Goal: Information Seeking & Learning: Compare options

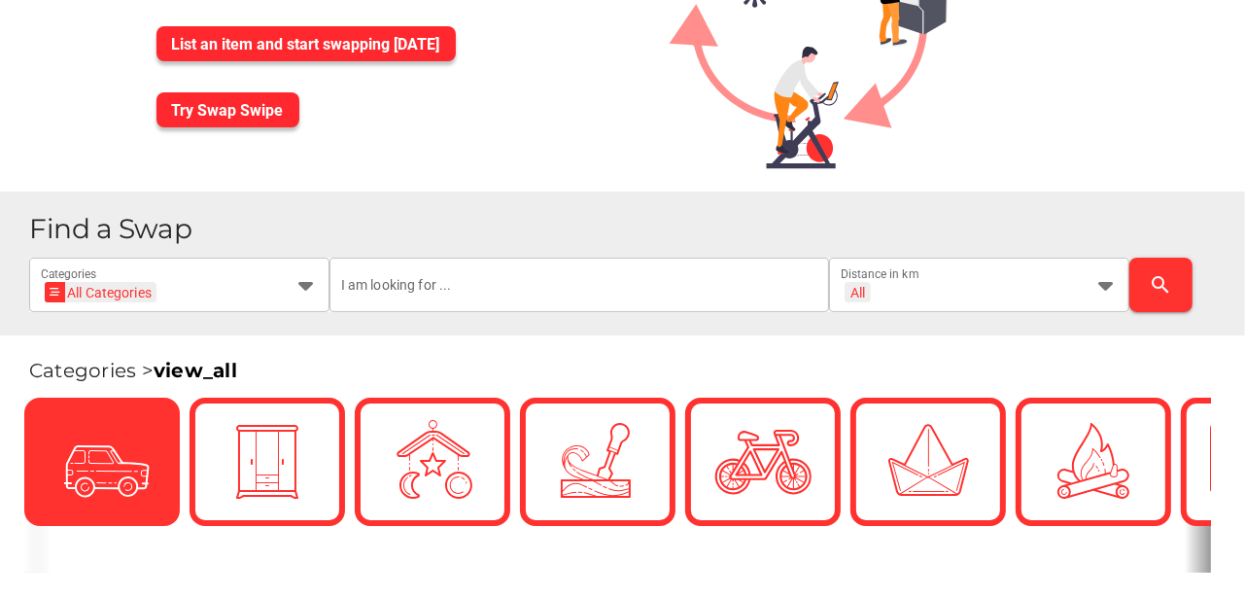
scroll to position [194, 0]
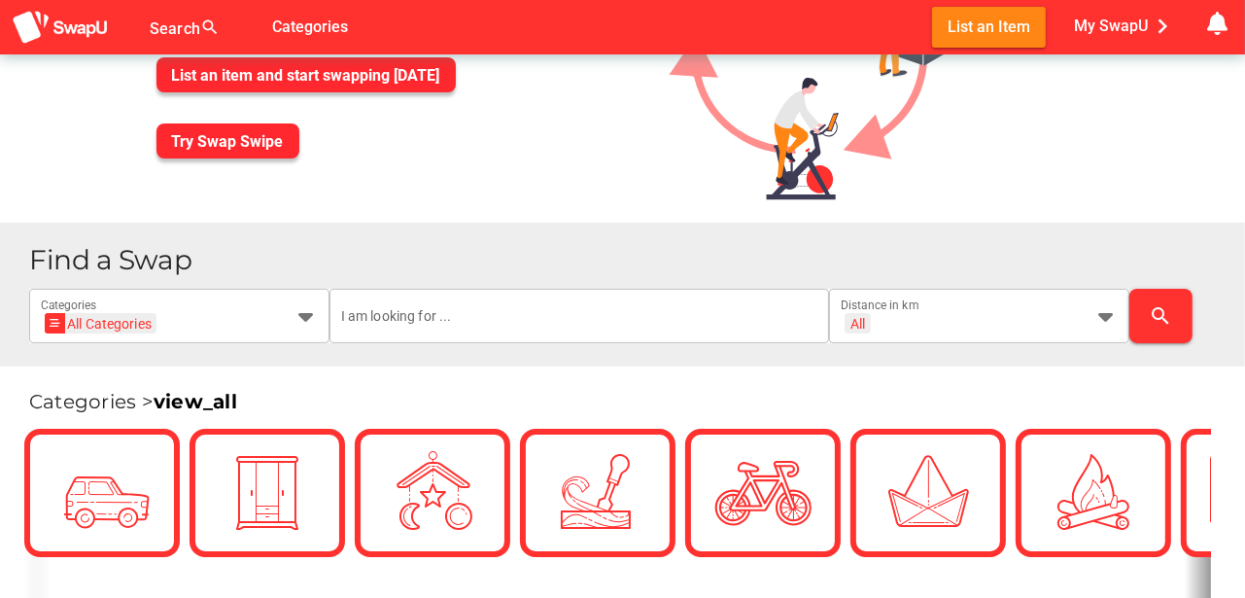
click at [309, 313] on div at bounding box center [622, 299] width 1245 height 598
click at [303, 316] on icon at bounding box center [305, 315] width 23 height 23
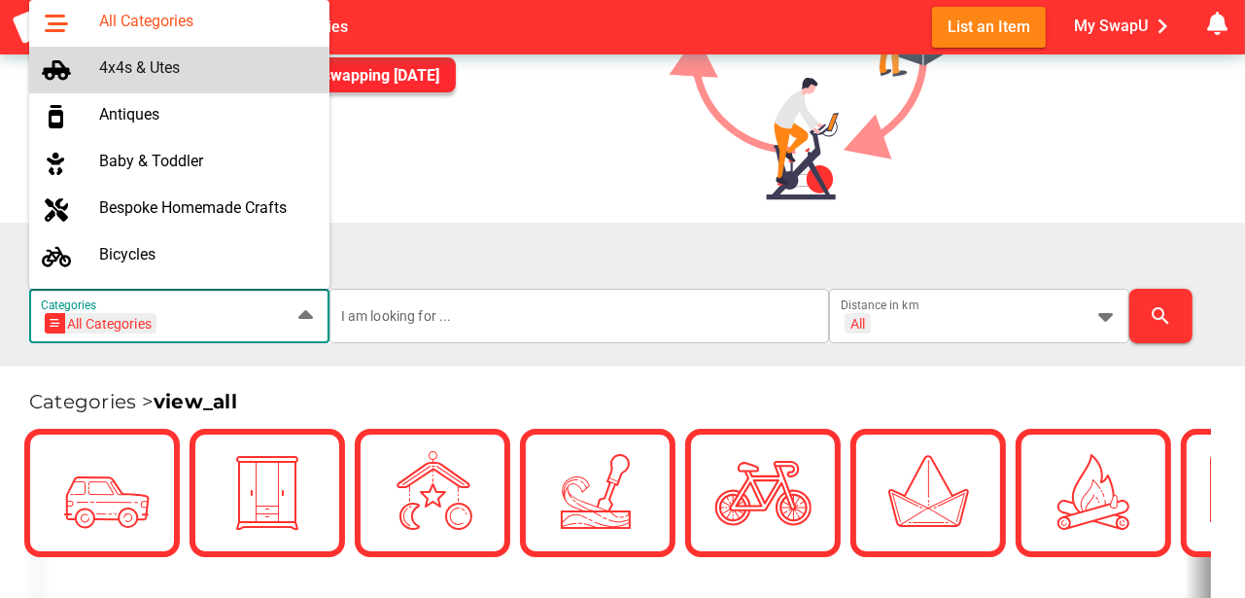
click at [124, 69] on div "4x4s & Utes" at bounding box center [206, 67] width 215 height 18
type input "4x4s & Utes"
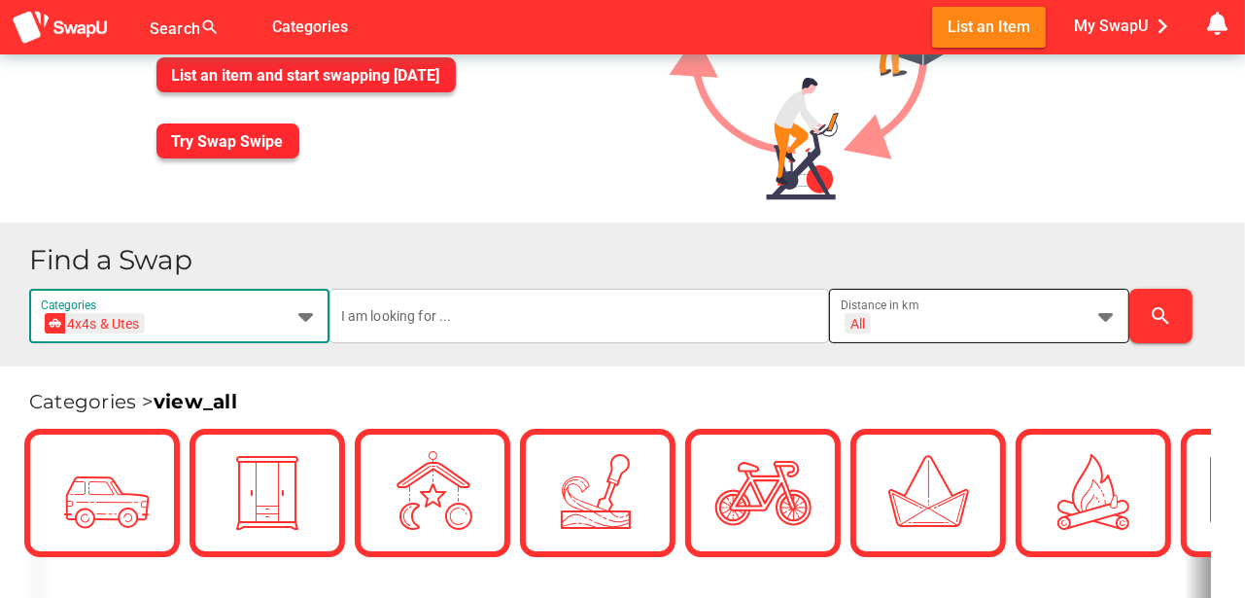
click at [1106, 314] on icon at bounding box center [1105, 315] width 23 height 23
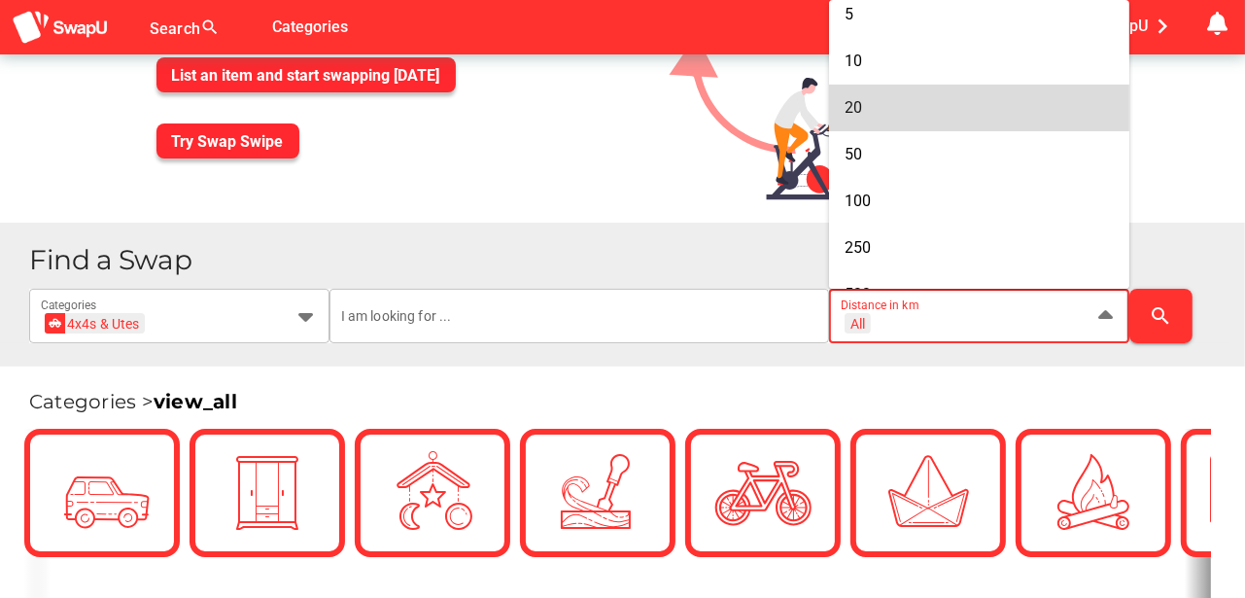
scroll to position [129, 0]
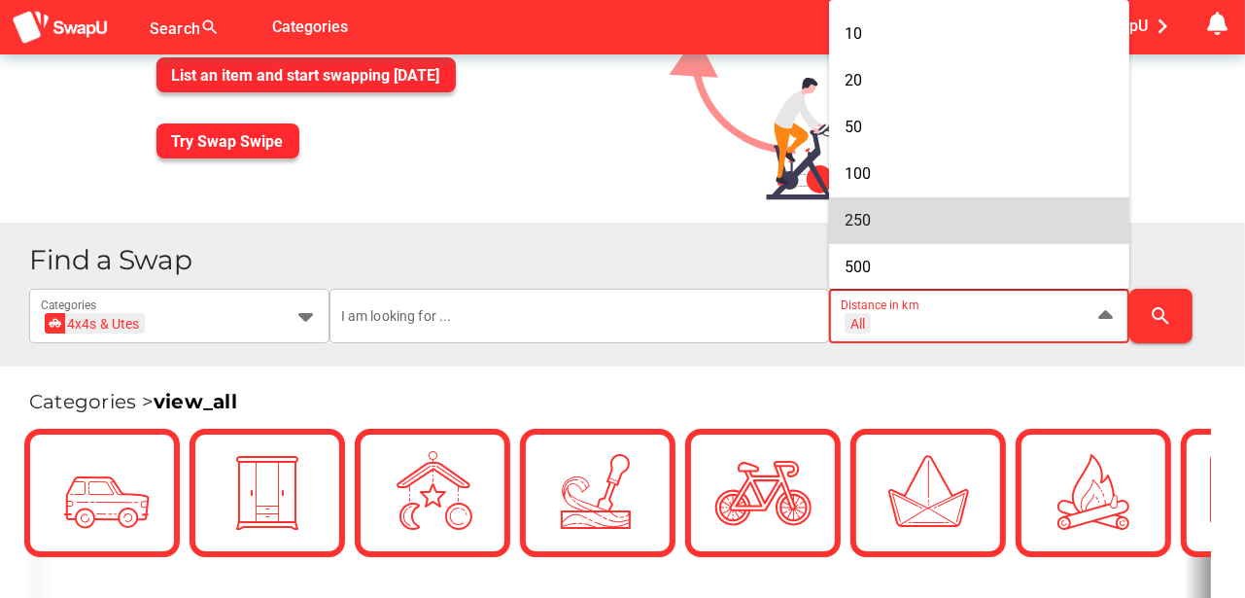
click at [845, 211] on span "250" at bounding box center [857, 220] width 26 height 18
type input "+ 250 km"
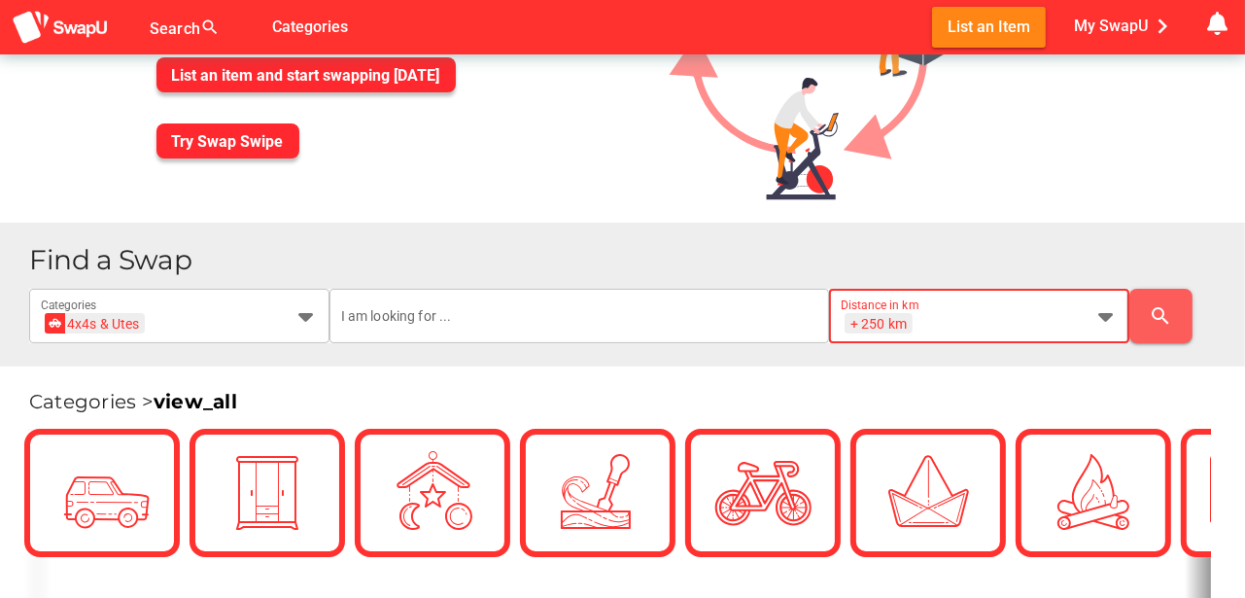
click at [1157, 306] on icon "search" at bounding box center [1160, 315] width 23 height 23
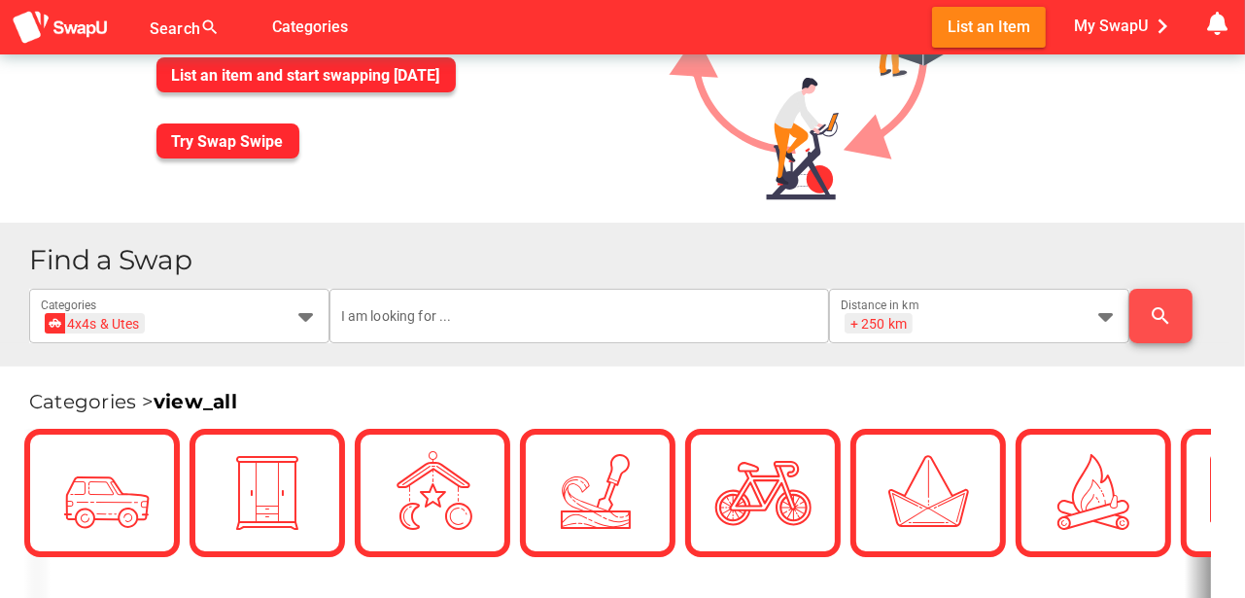
click at [1170, 316] on icon "search" at bounding box center [1160, 315] width 23 height 23
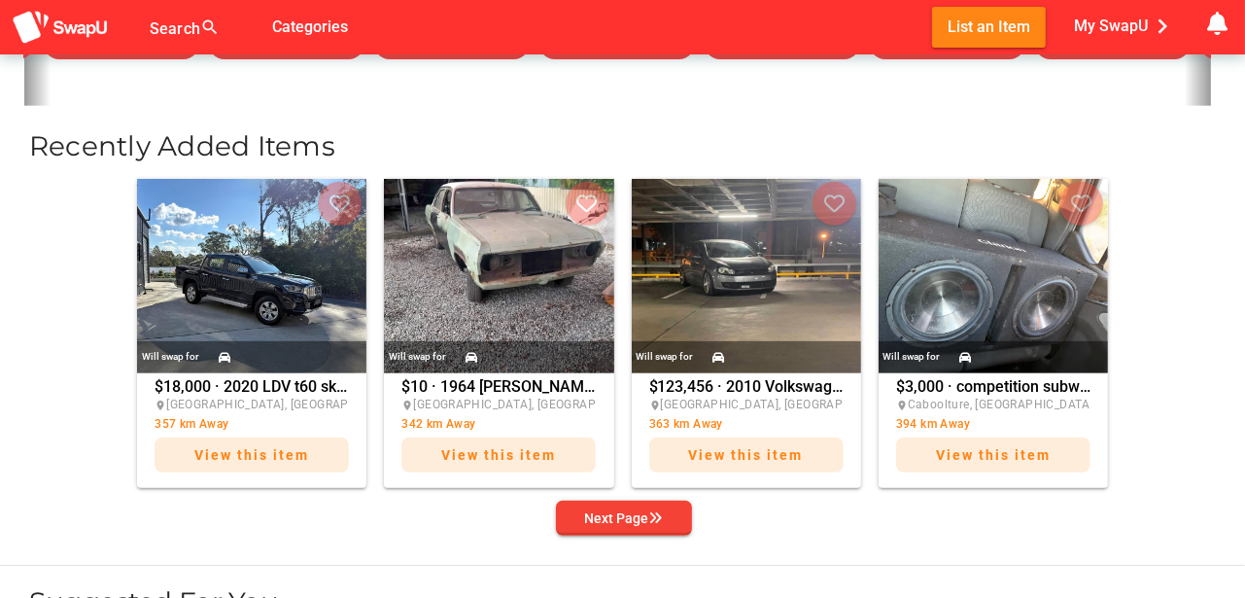
scroll to position [777, 0]
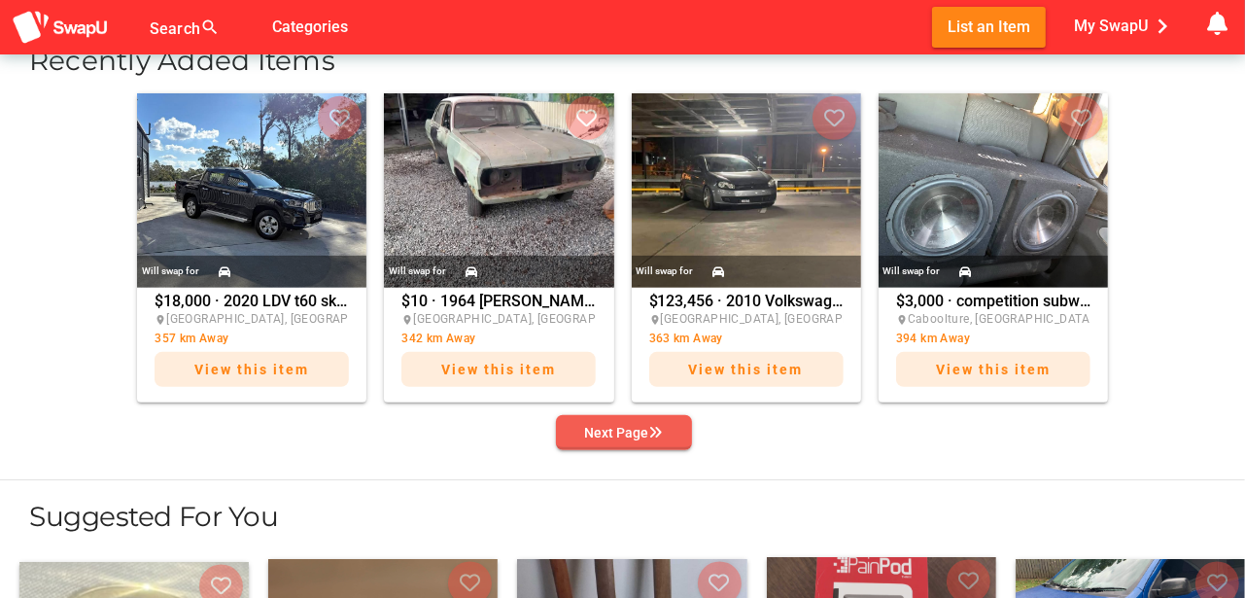
click at [619, 429] on div "Next Page" at bounding box center [624, 432] width 78 height 23
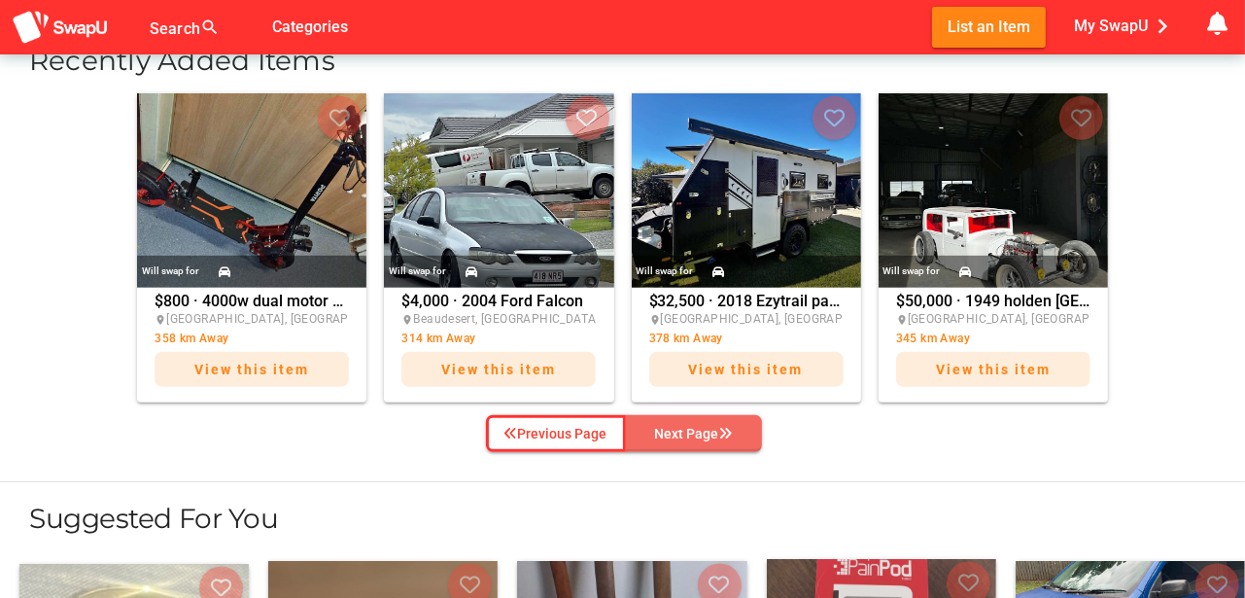
click at [692, 430] on div "Next Page" at bounding box center [694, 433] width 78 height 23
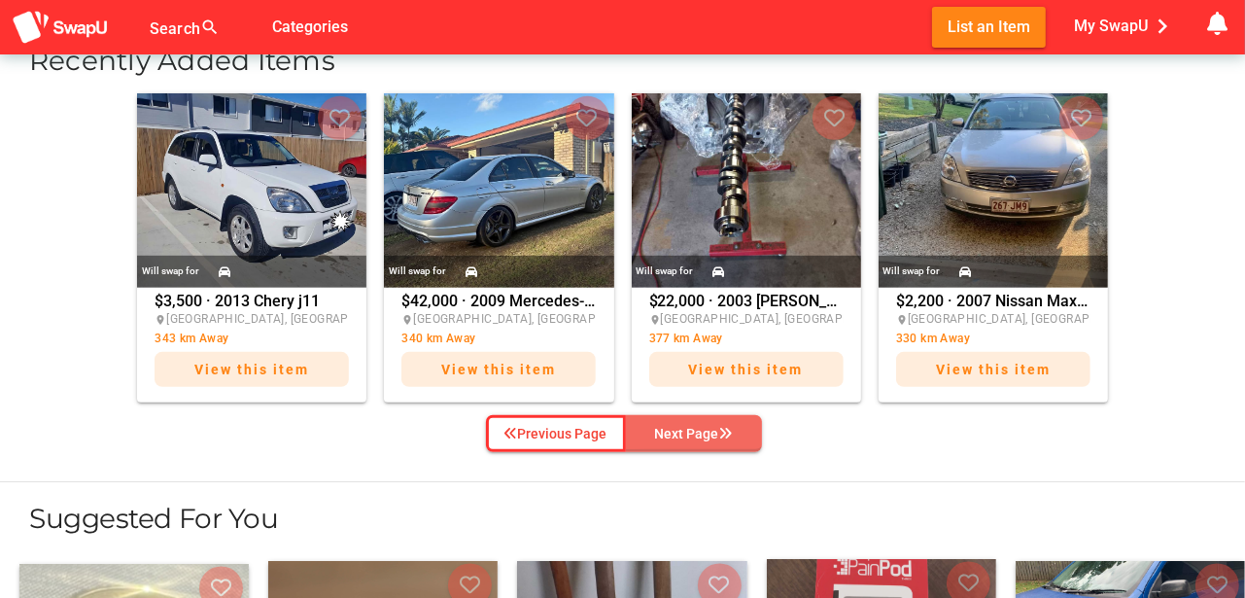
click at [692, 430] on div "Next Page" at bounding box center [694, 433] width 78 height 23
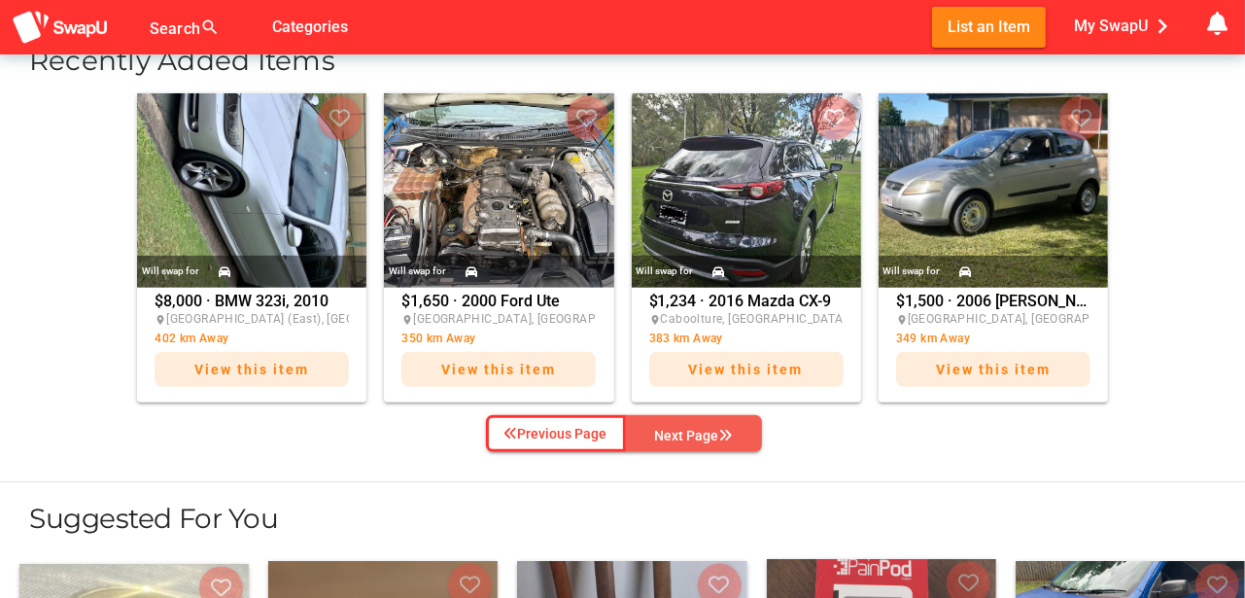
click at [692, 430] on div "Next Page" at bounding box center [694, 435] width 78 height 23
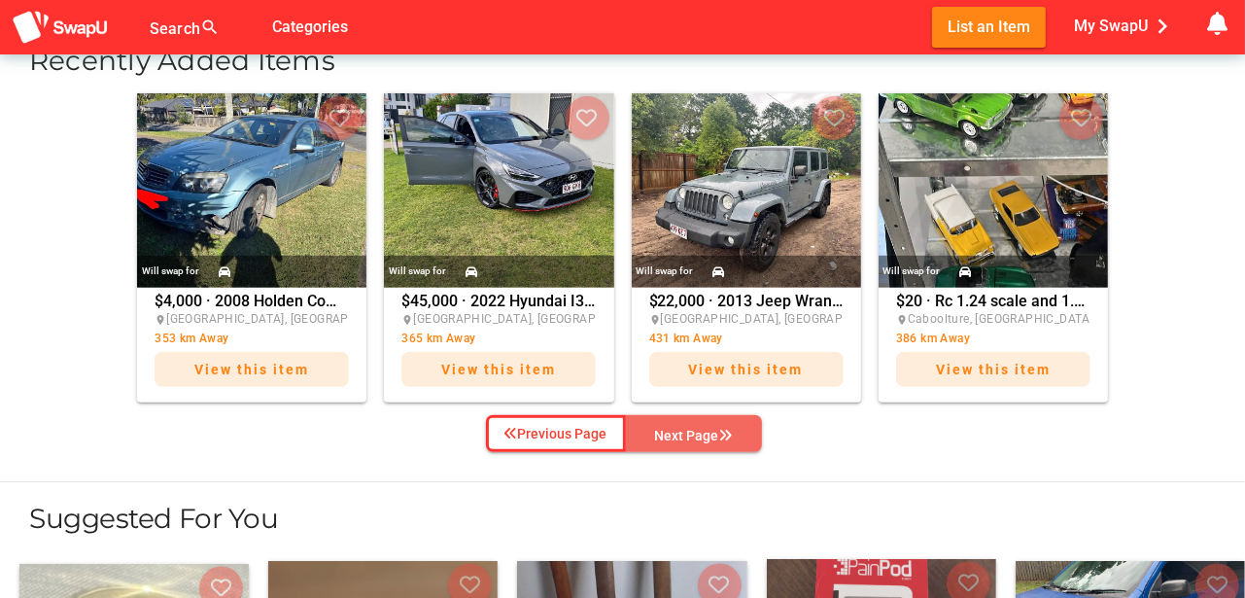
click at [694, 430] on div "Next Page" at bounding box center [694, 435] width 78 height 23
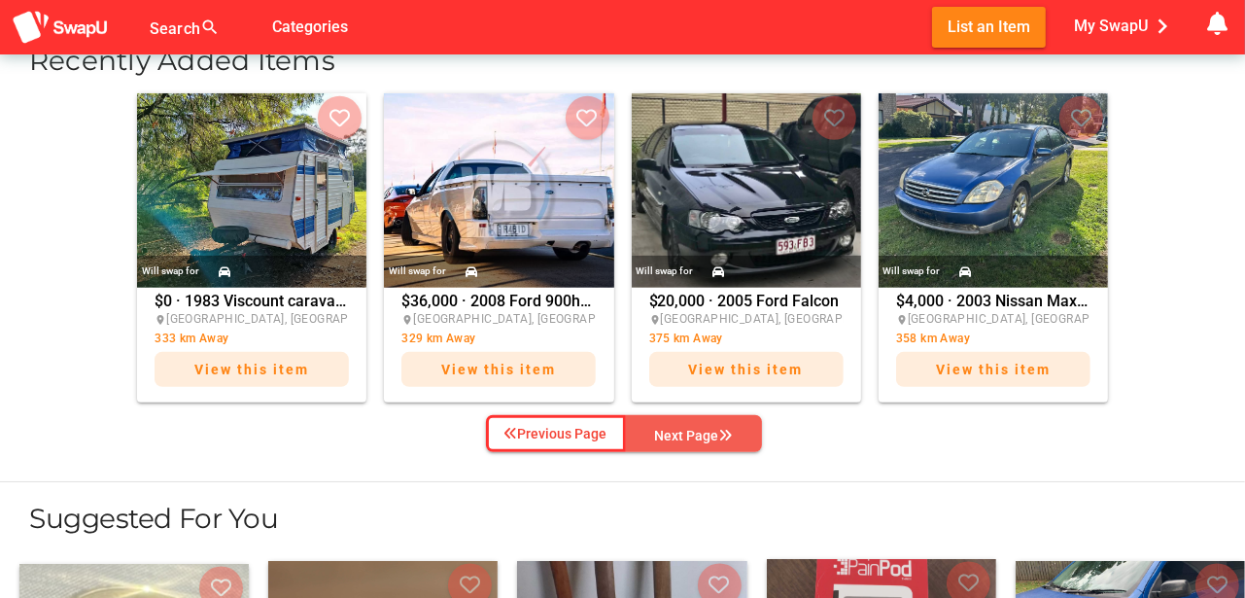
click at [696, 428] on div "Next Page" at bounding box center [694, 435] width 78 height 23
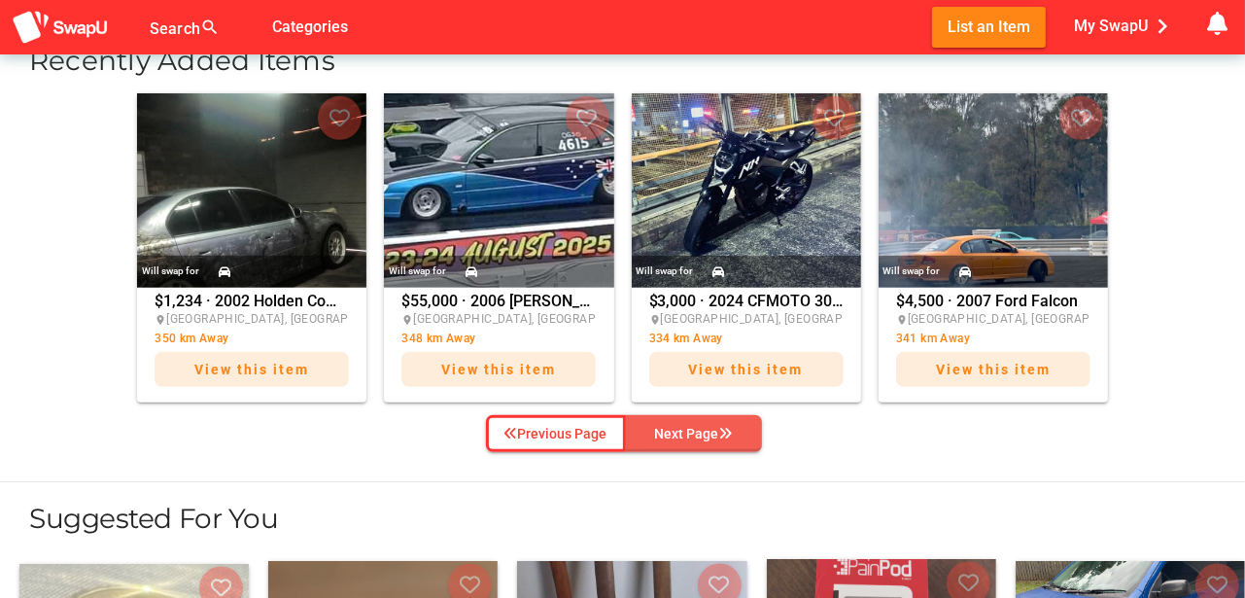
click at [696, 428] on div "Next Page" at bounding box center [694, 433] width 78 height 23
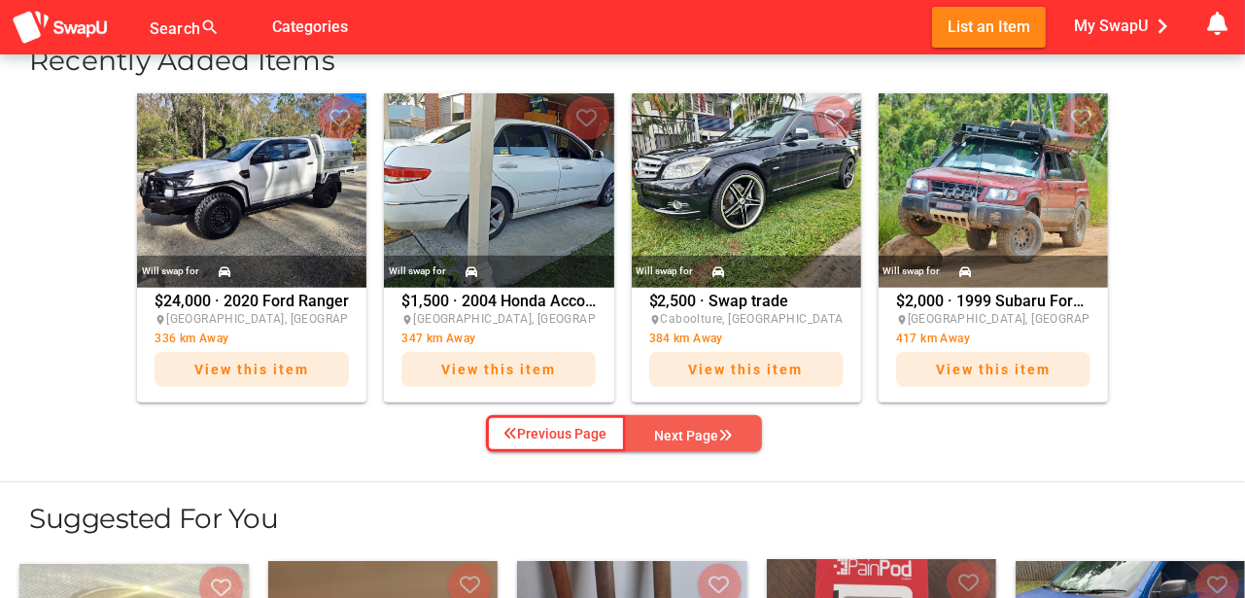
click at [700, 428] on div "Next Page" at bounding box center [694, 435] width 78 height 23
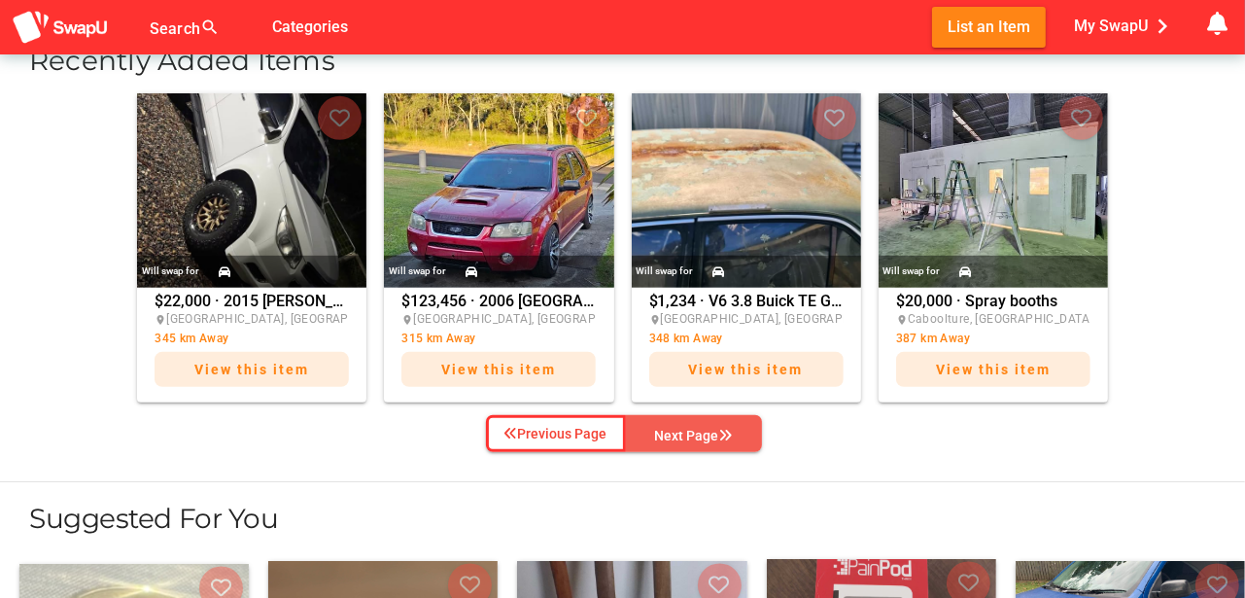
click at [691, 437] on div "Next Page" at bounding box center [694, 435] width 78 height 23
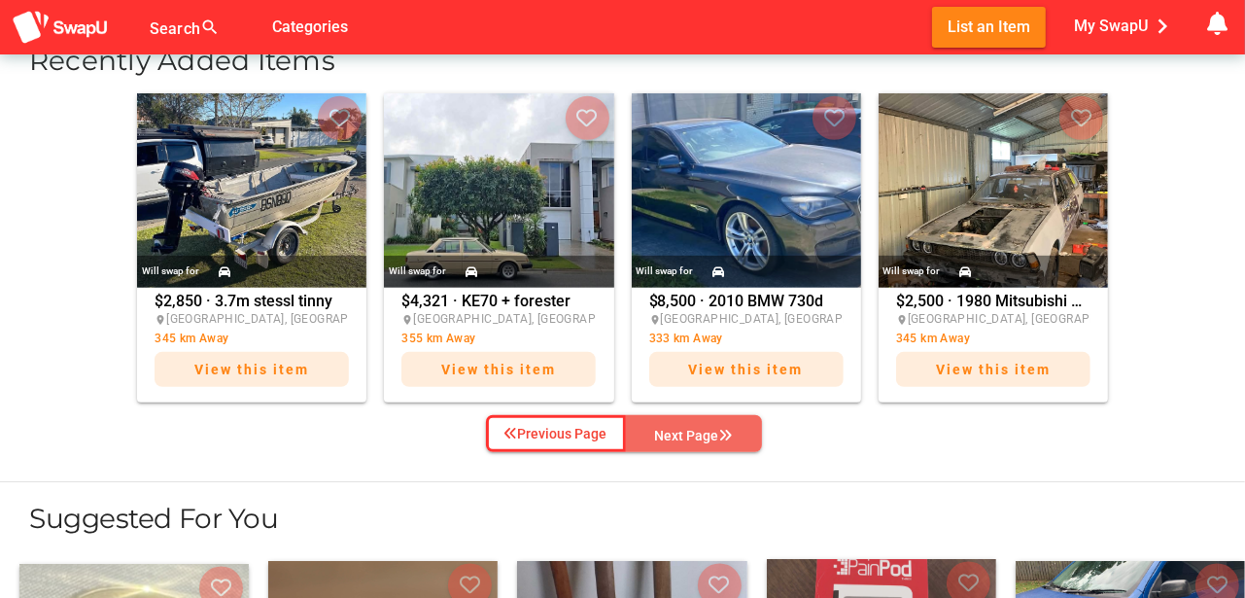
click at [691, 437] on div "Next Page" at bounding box center [694, 435] width 78 height 23
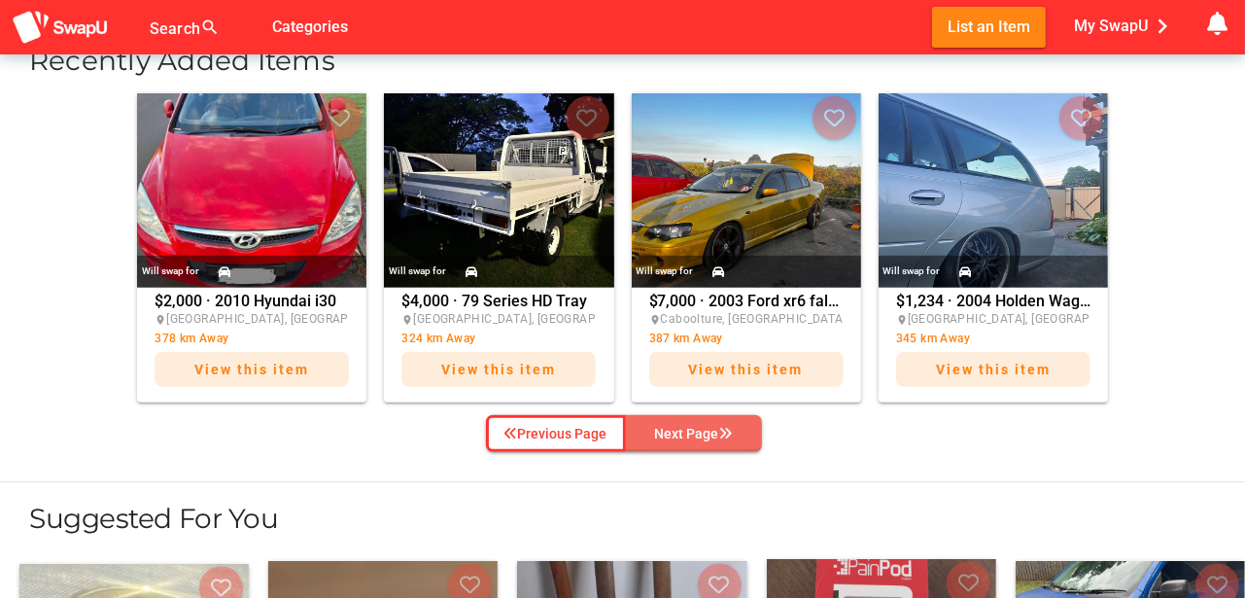
click at [693, 433] on div "Next Page" at bounding box center [694, 433] width 78 height 23
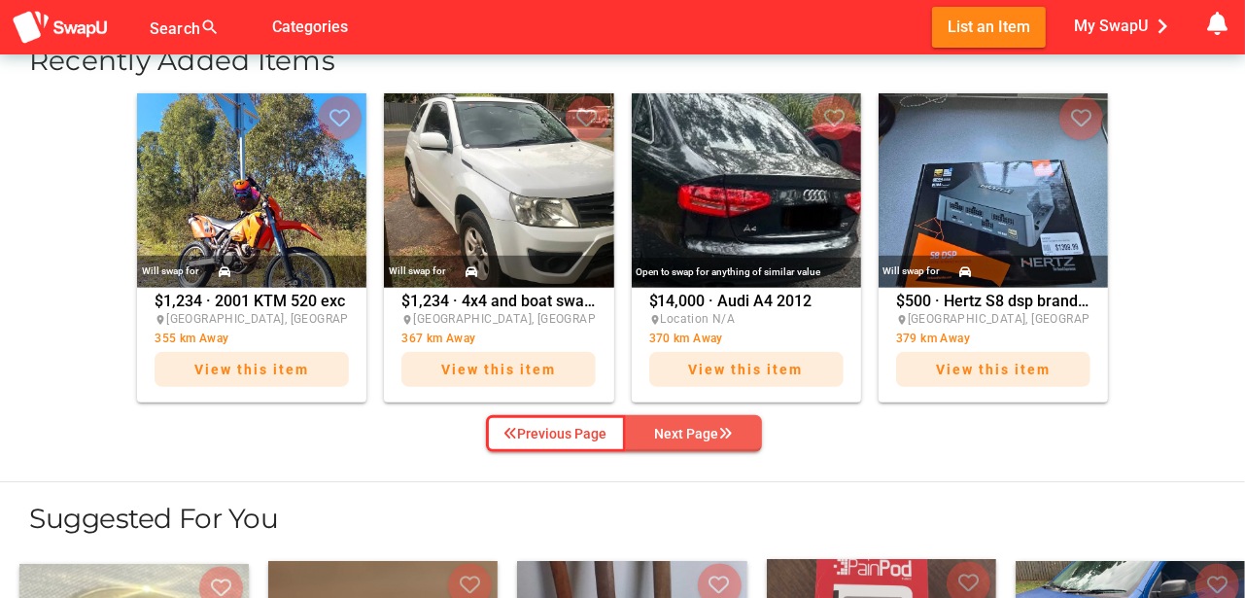
click at [693, 433] on div "Next Page" at bounding box center [694, 433] width 78 height 23
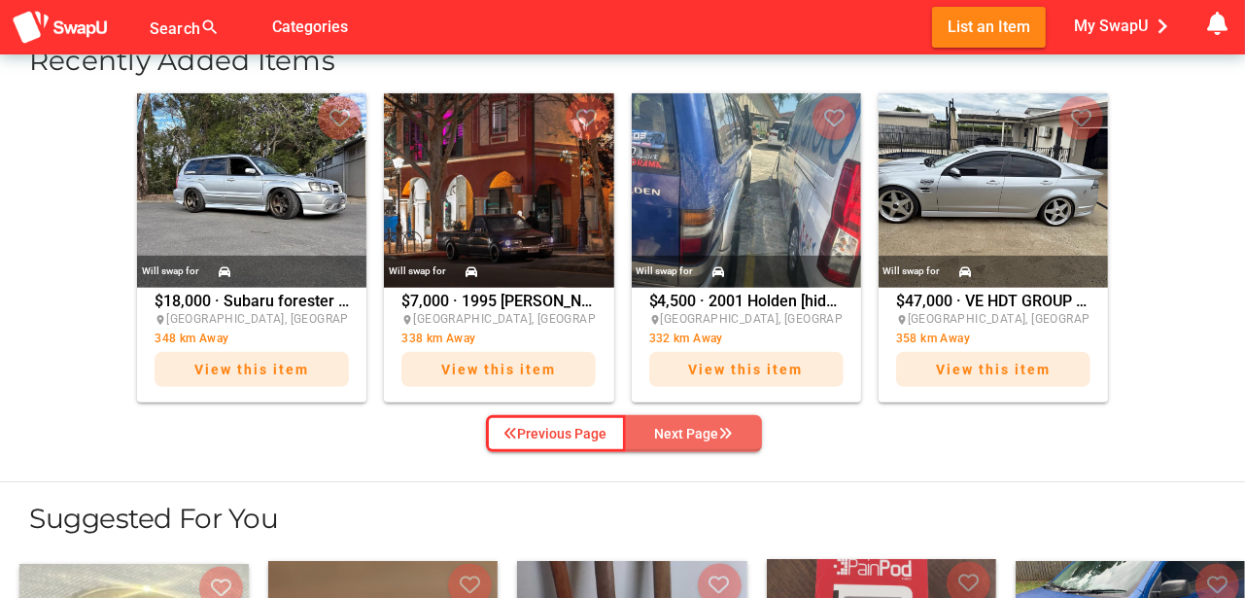
click at [697, 433] on div "Next Page" at bounding box center [694, 433] width 78 height 23
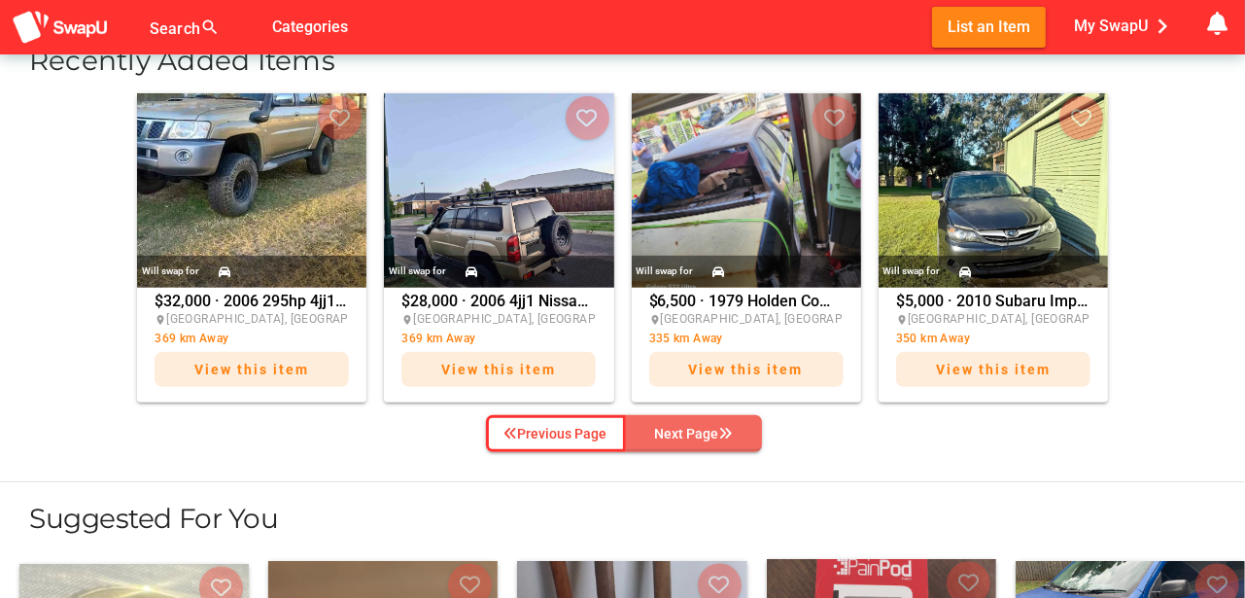
click at [697, 433] on div "Next Page" at bounding box center [694, 433] width 78 height 23
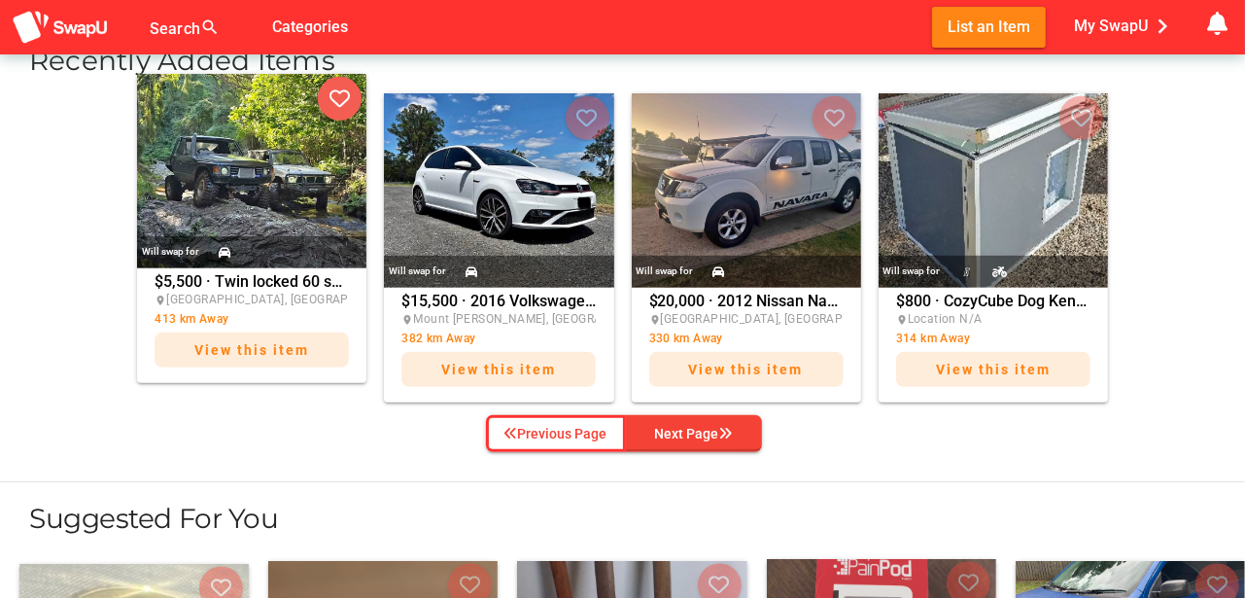
click at [339, 97] on icon "button" at bounding box center [339, 98] width 20 height 20
click at [692, 429] on div "Next Page" at bounding box center [694, 435] width 78 height 23
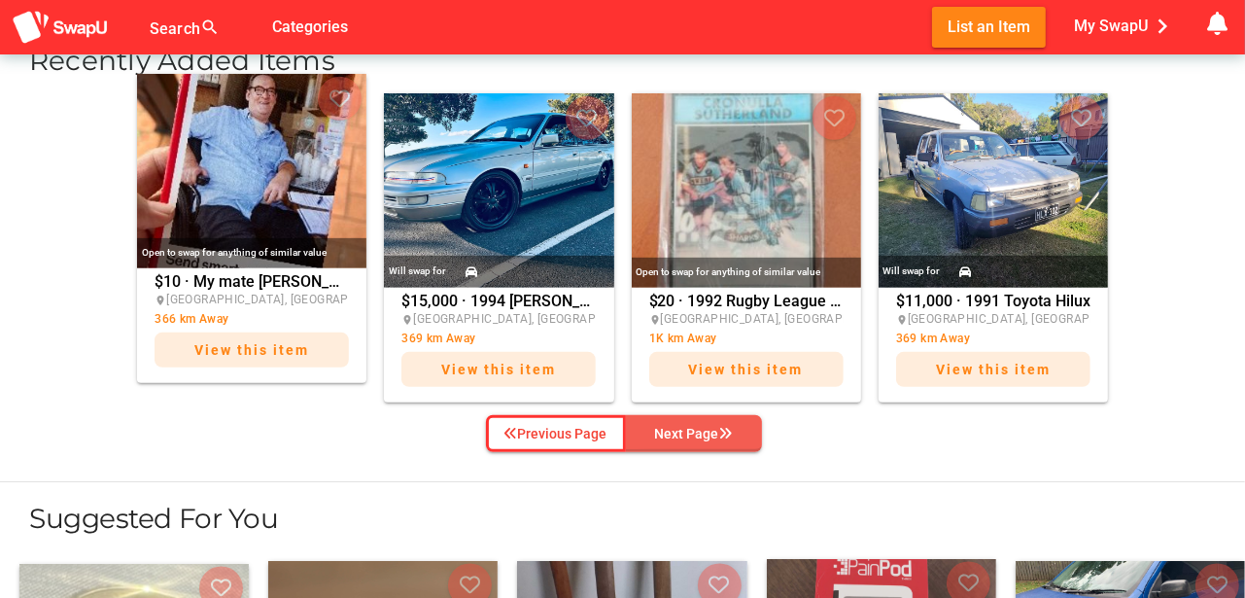
click at [692, 429] on div "Next Page" at bounding box center [694, 433] width 78 height 23
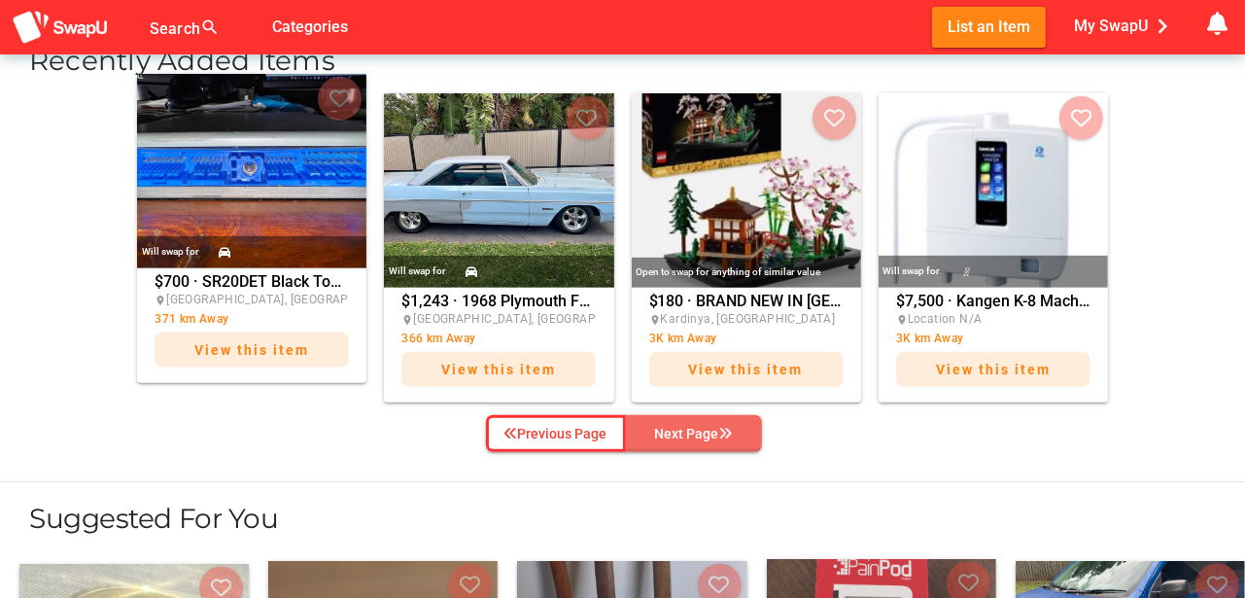
click at [692, 429] on div "Next Page" at bounding box center [694, 433] width 78 height 23
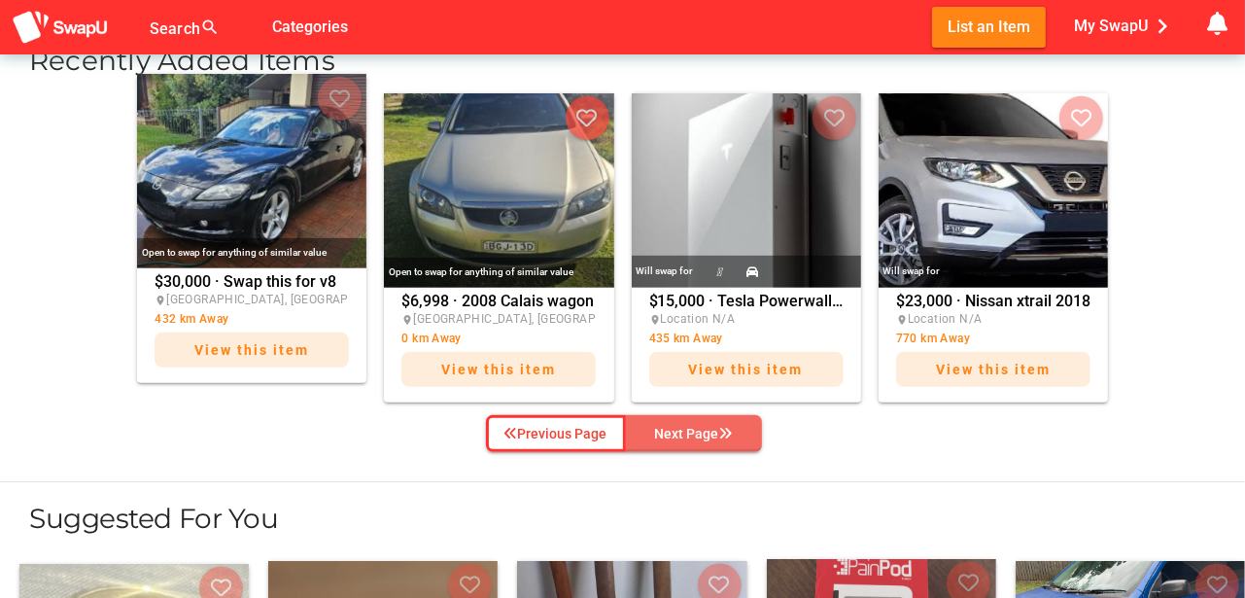
click at [692, 429] on div "Next Page" at bounding box center [694, 433] width 78 height 23
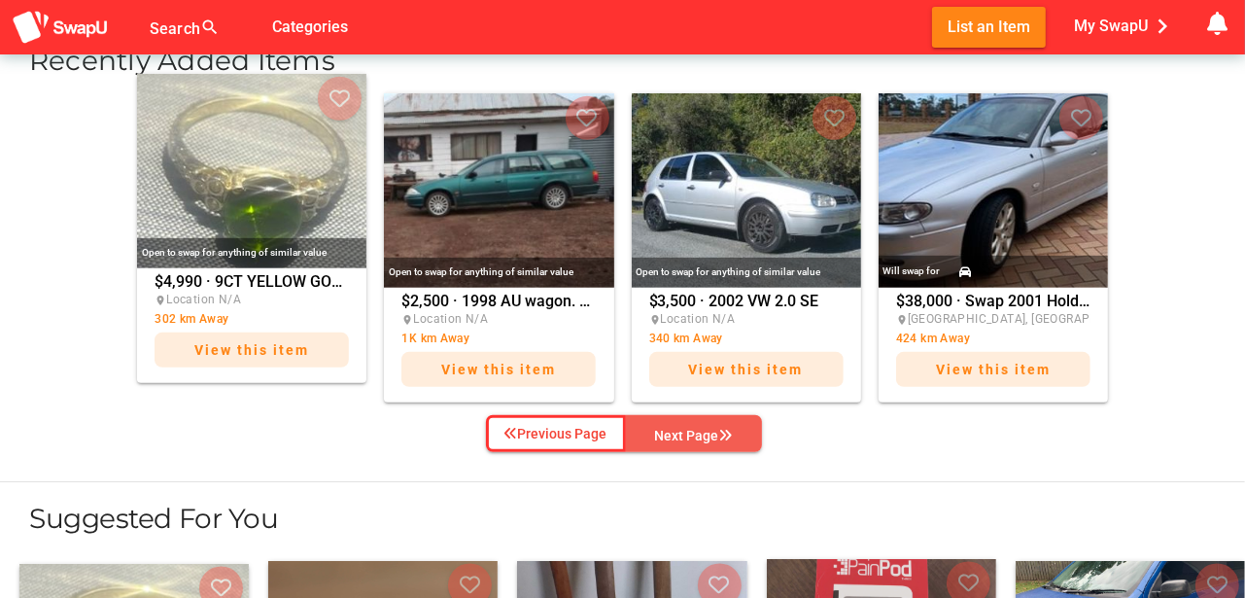
click at [694, 429] on div "Next Page" at bounding box center [694, 435] width 78 height 23
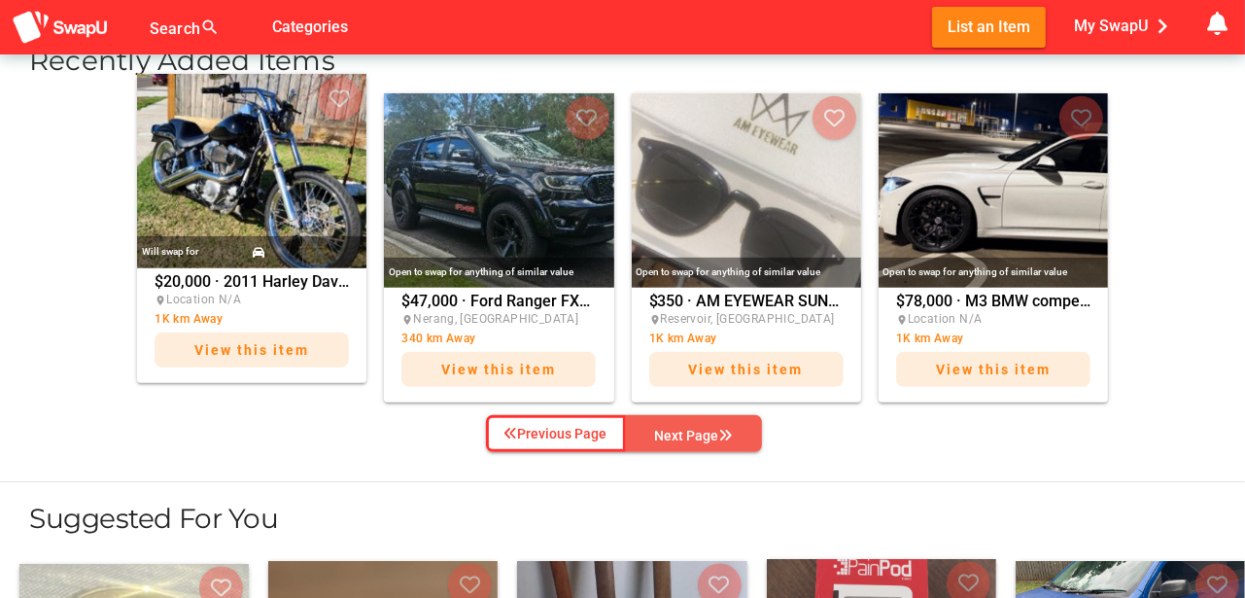
click at [694, 429] on div "Next Page" at bounding box center [694, 435] width 78 height 23
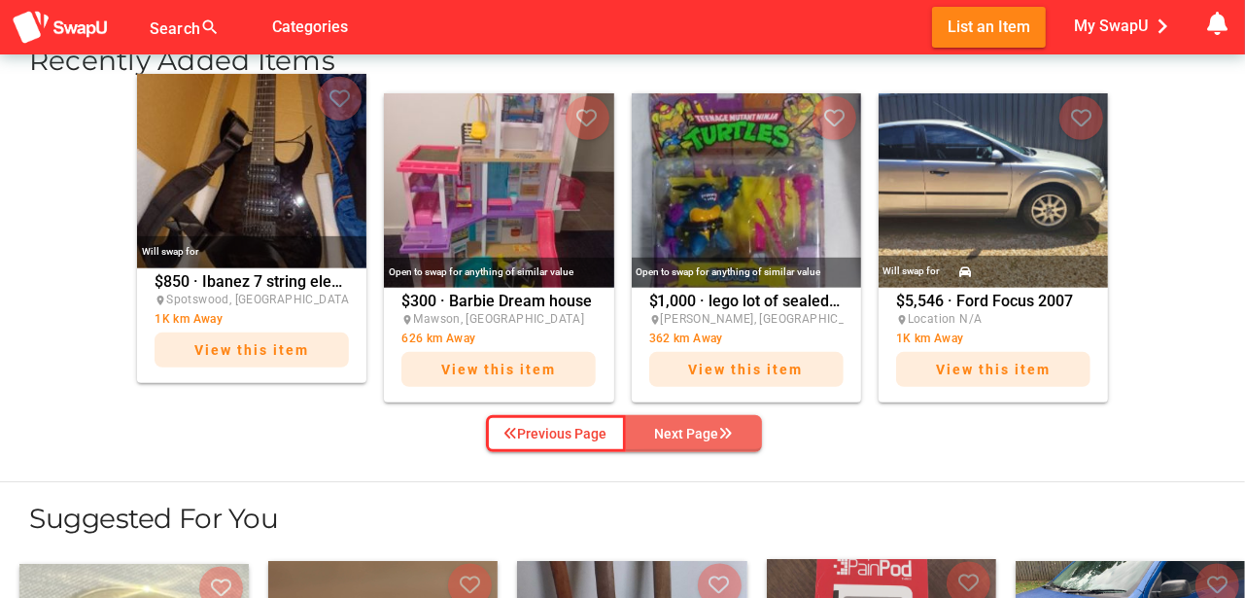
click at [694, 429] on div "Next Page" at bounding box center [694, 433] width 78 height 23
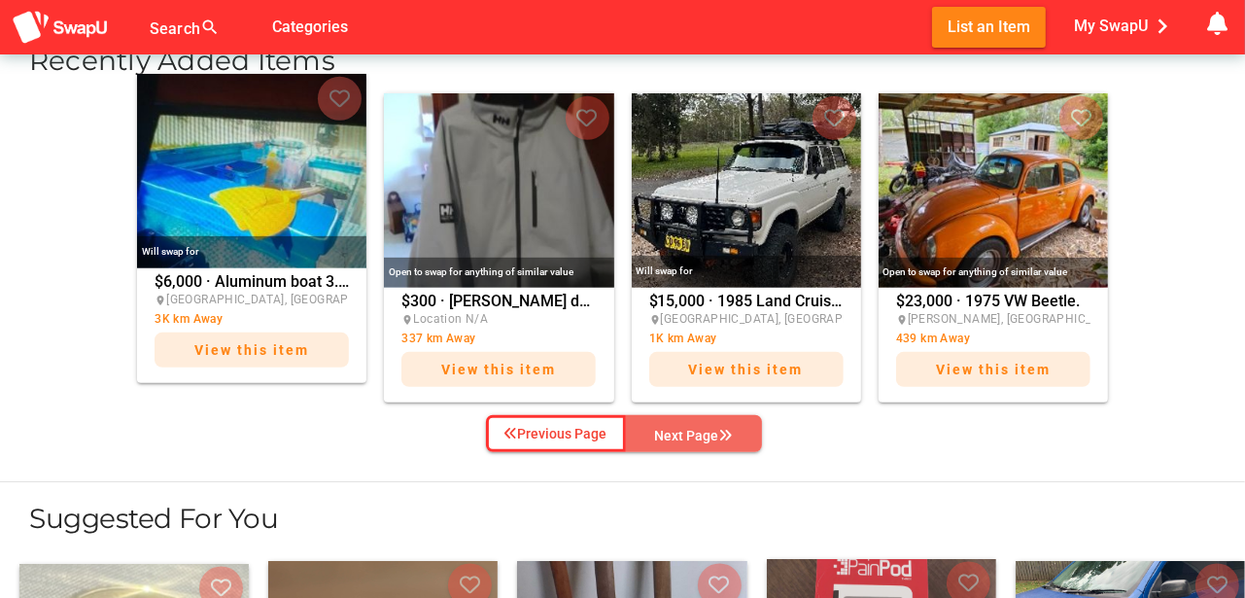
click at [694, 429] on div "Next Page" at bounding box center [694, 435] width 78 height 23
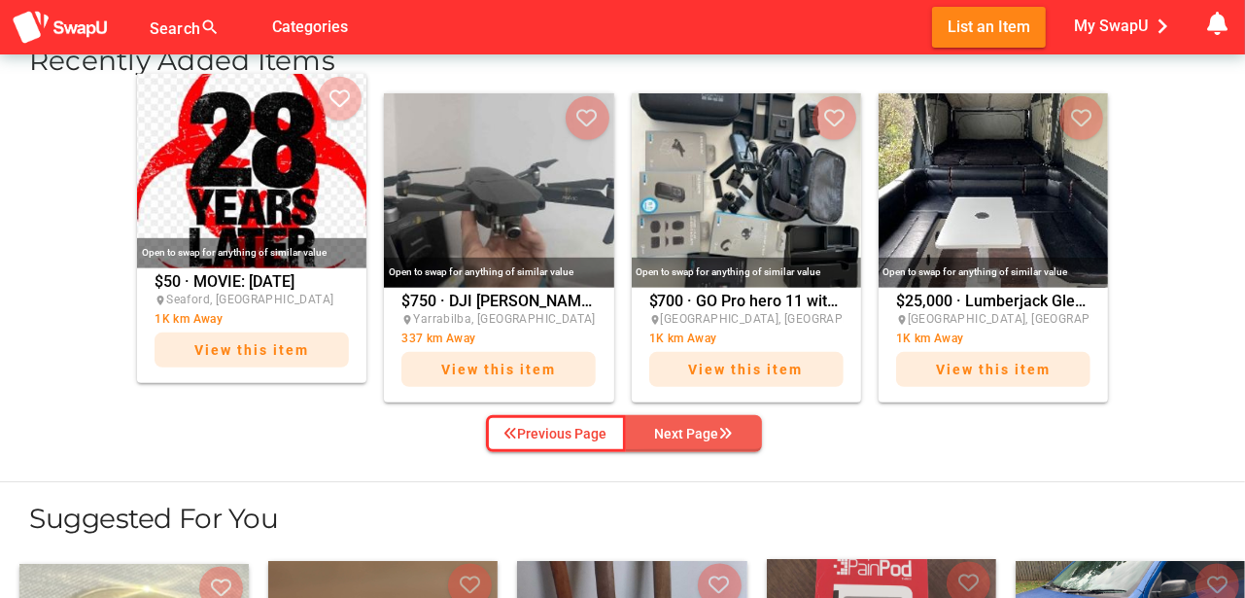
click at [694, 429] on div "Next Page" at bounding box center [694, 433] width 78 height 23
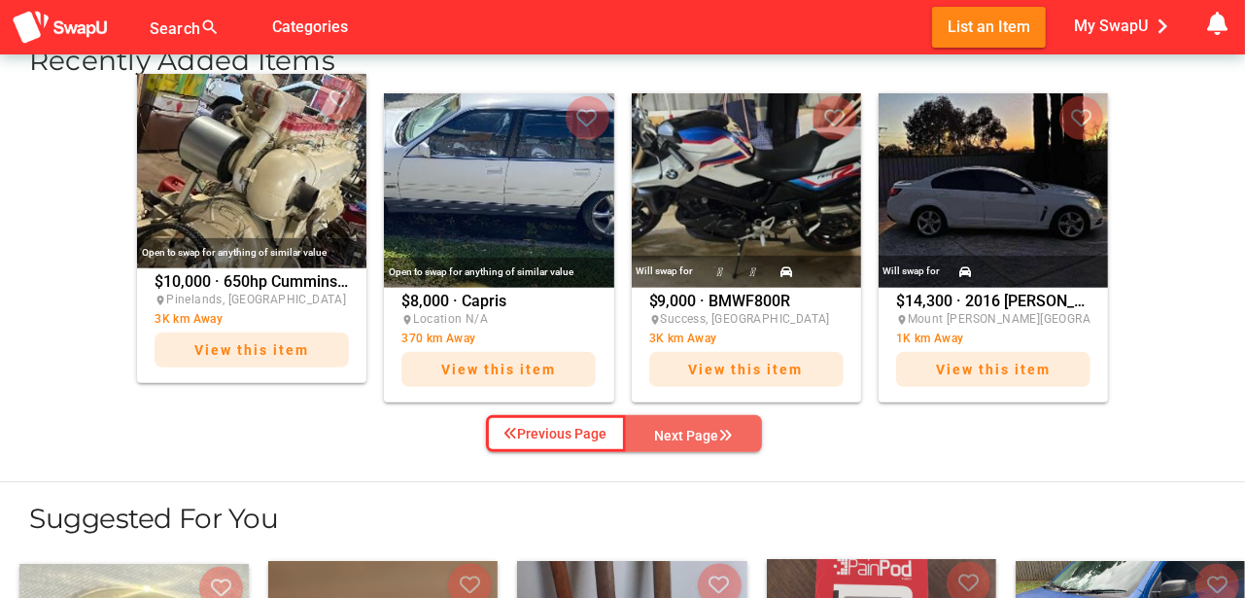
click at [694, 429] on div "Next Page" at bounding box center [694, 435] width 78 height 23
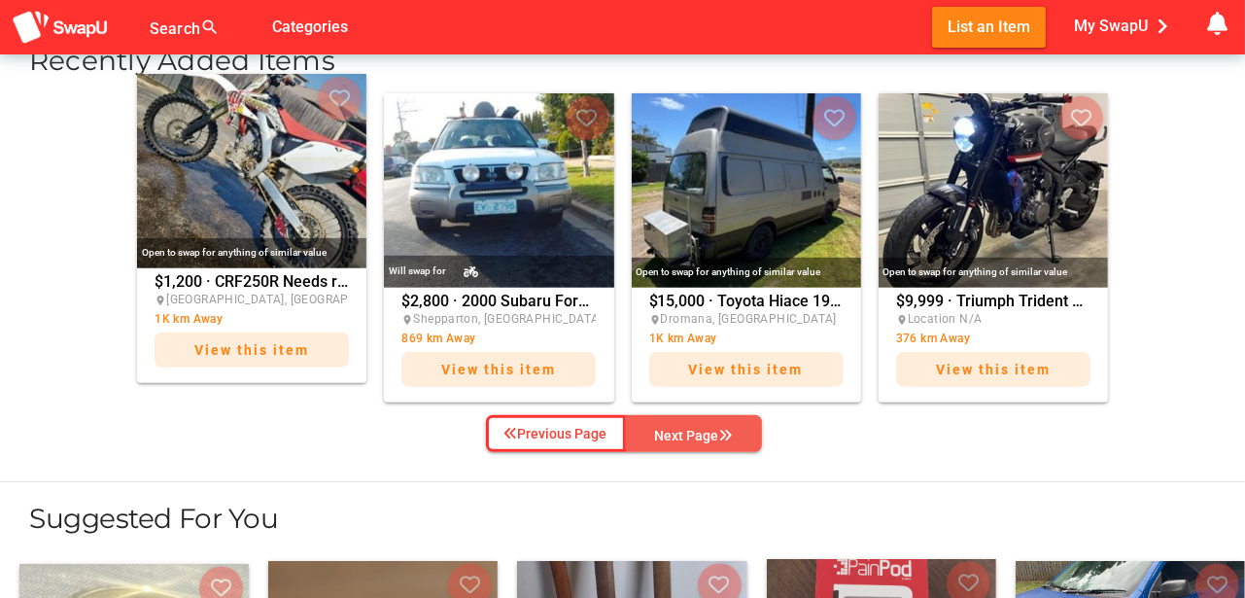
click at [694, 429] on div "Next Page" at bounding box center [694, 435] width 78 height 23
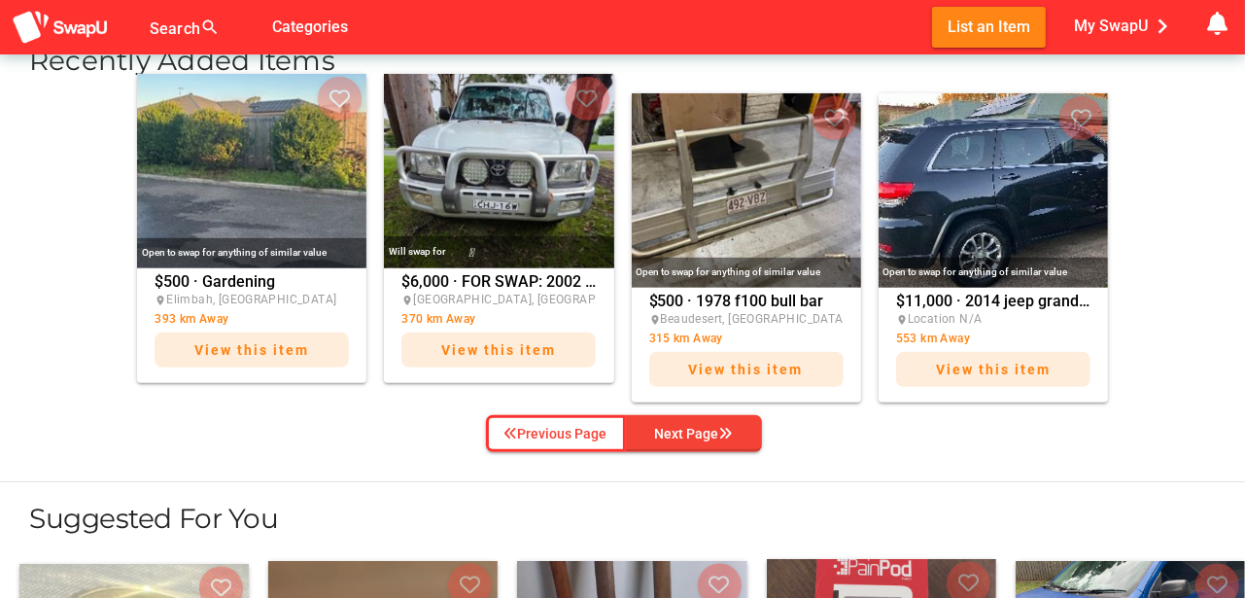
click at [497, 180] on img at bounding box center [498, 171] width 229 height 194
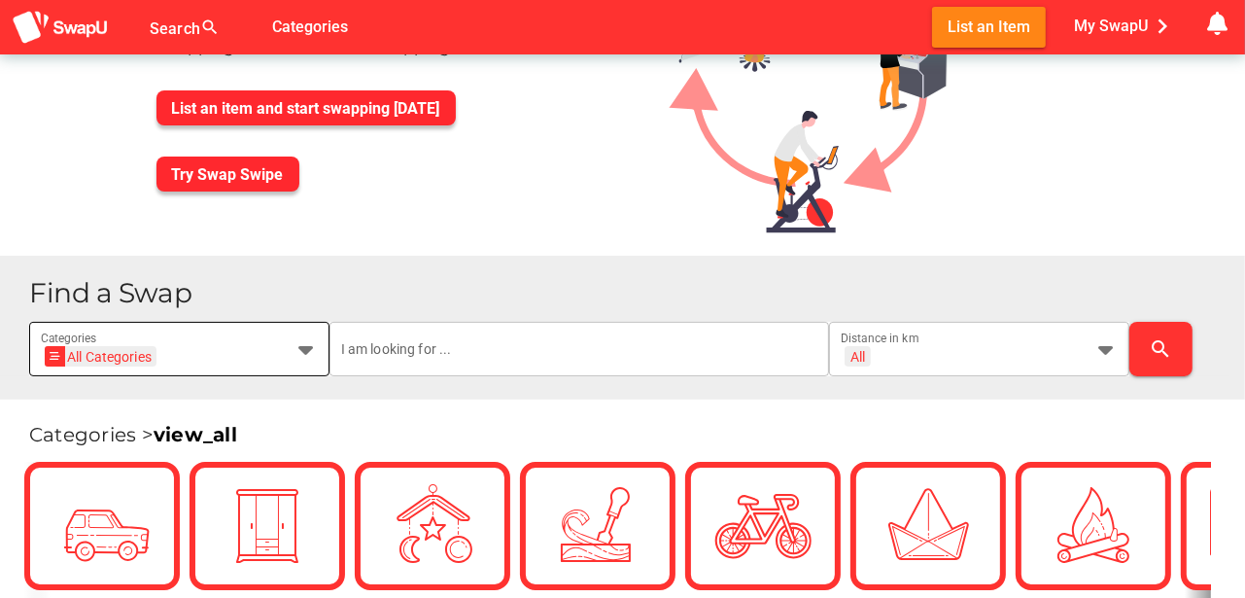
scroll to position [161, 0]
click at [303, 345] on icon at bounding box center [305, 348] width 23 height 23
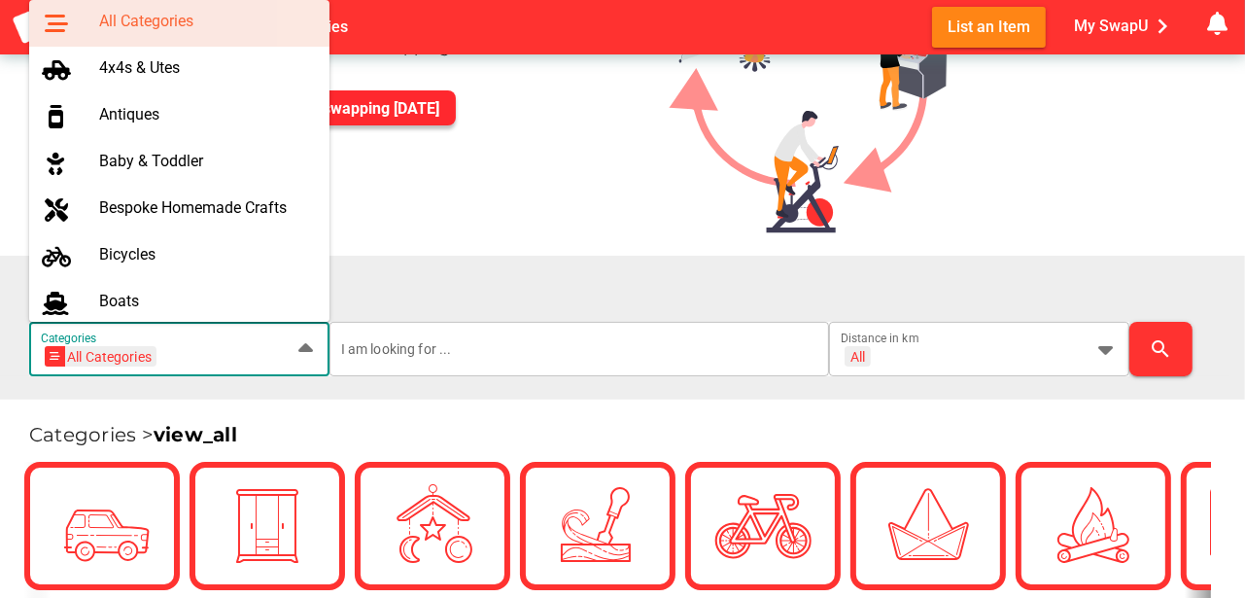
scroll to position [0, 83]
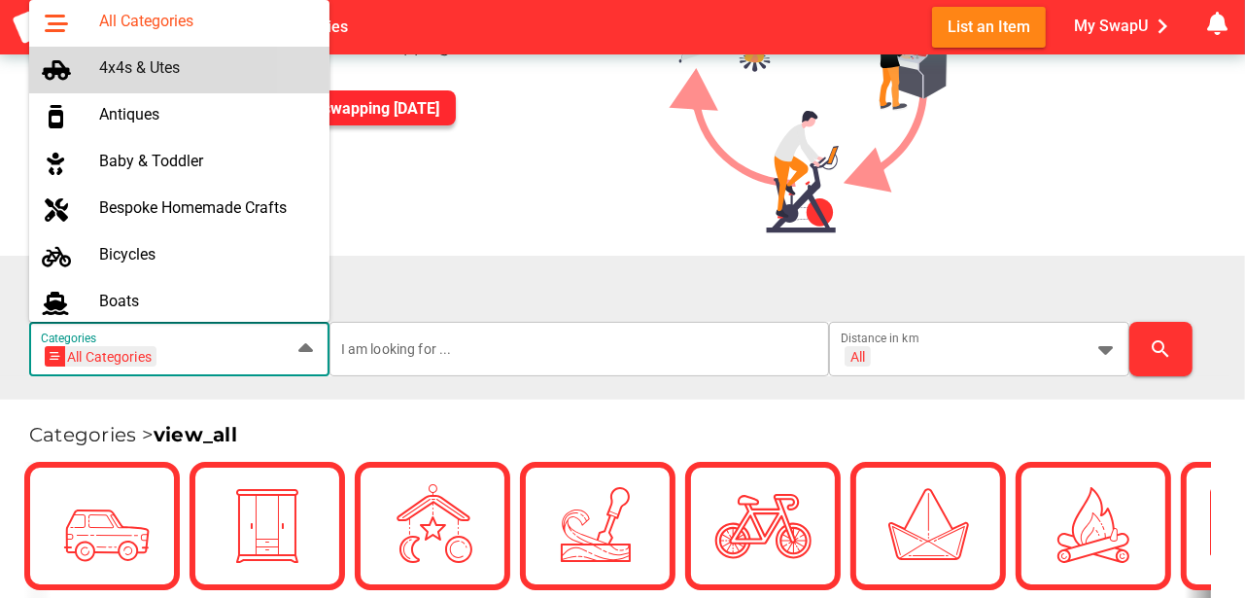
click at [134, 70] on div "4x4s & Utes" at bounding box center [206, 67] width 215 height 18
type input "4x4s & Utes"
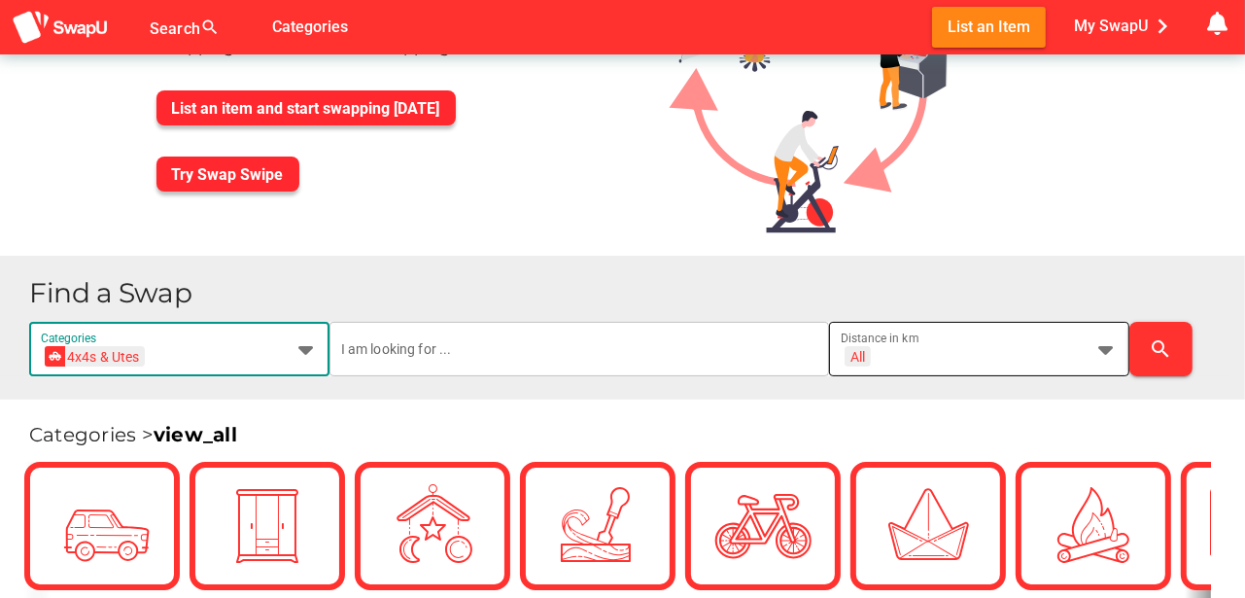
scroll to position [0, 0]
click at [1109, 346] on icon at bounding box center [1105, 348] width 23 height 23
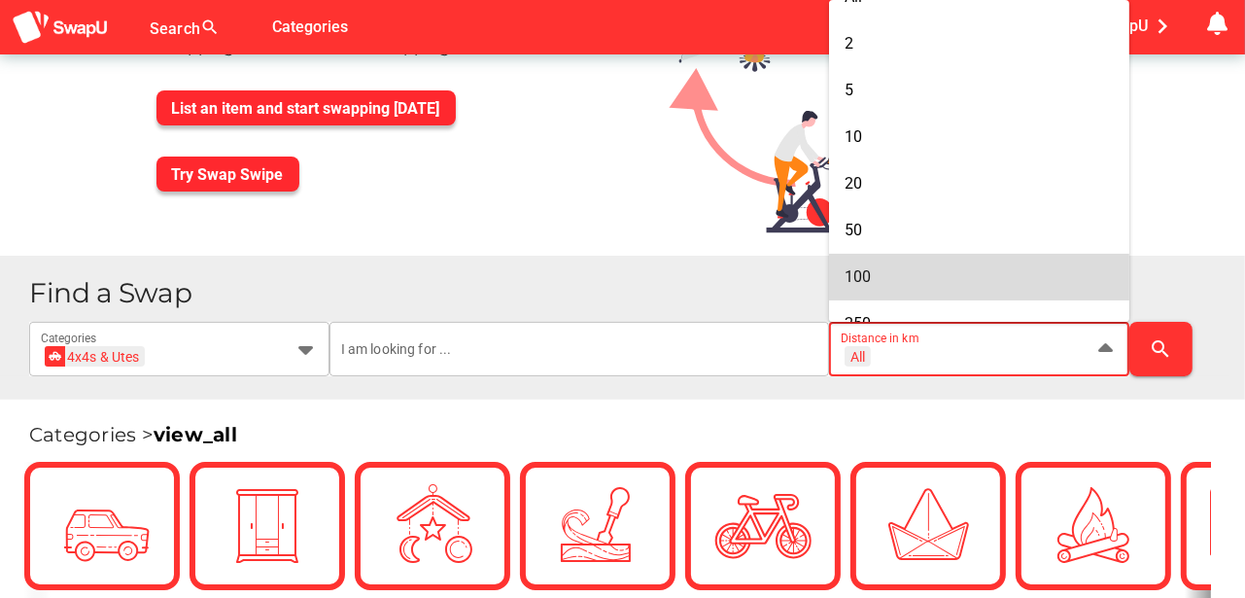
scroll to position [97, 0]
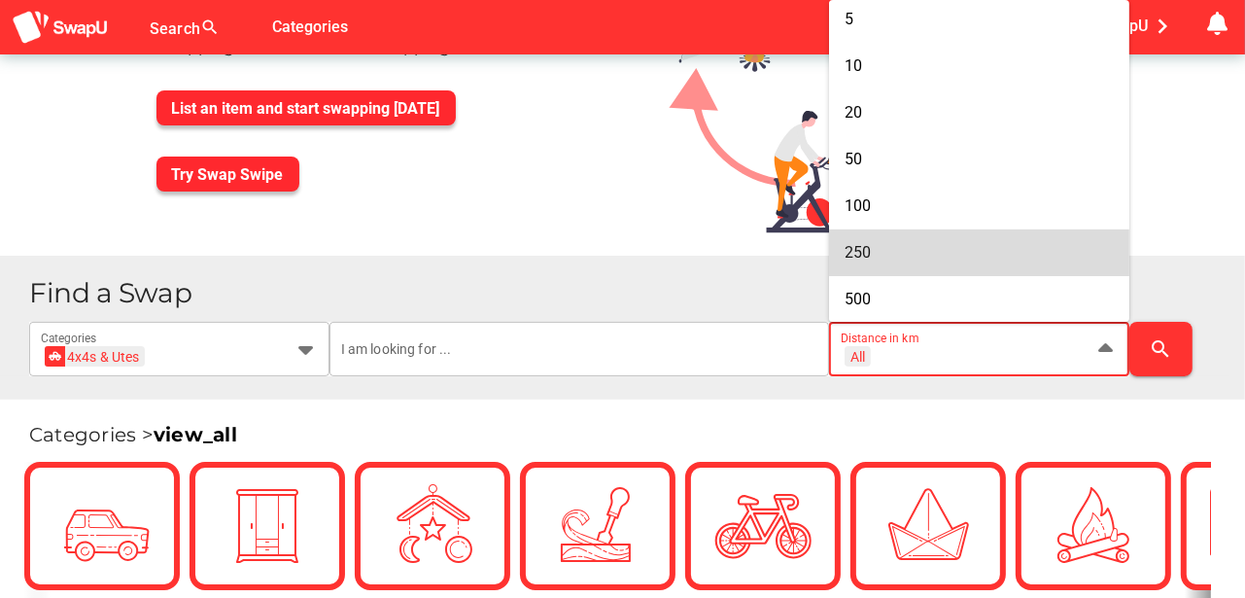
click at [884, 252] on div "250" at bounding box center [978, 252] width 269 height 18
type input "+ 250 km"
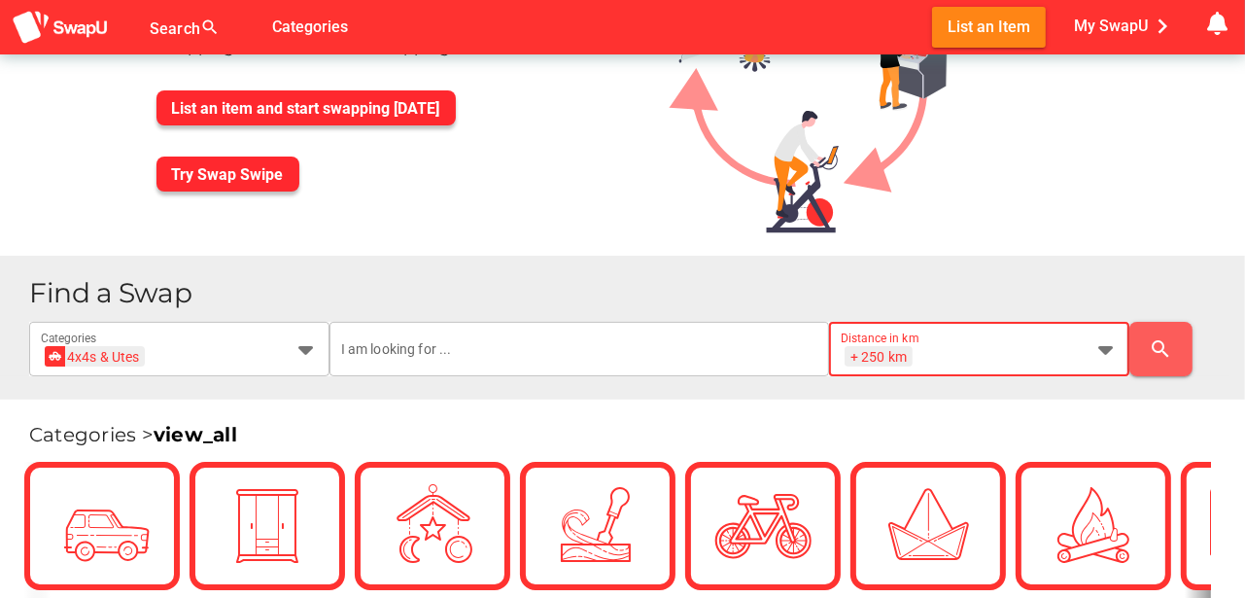
scroll to position [0, 0]
click at [1169, 350] on icon "search" at bounding box center [1160, 348] width 23 height 23
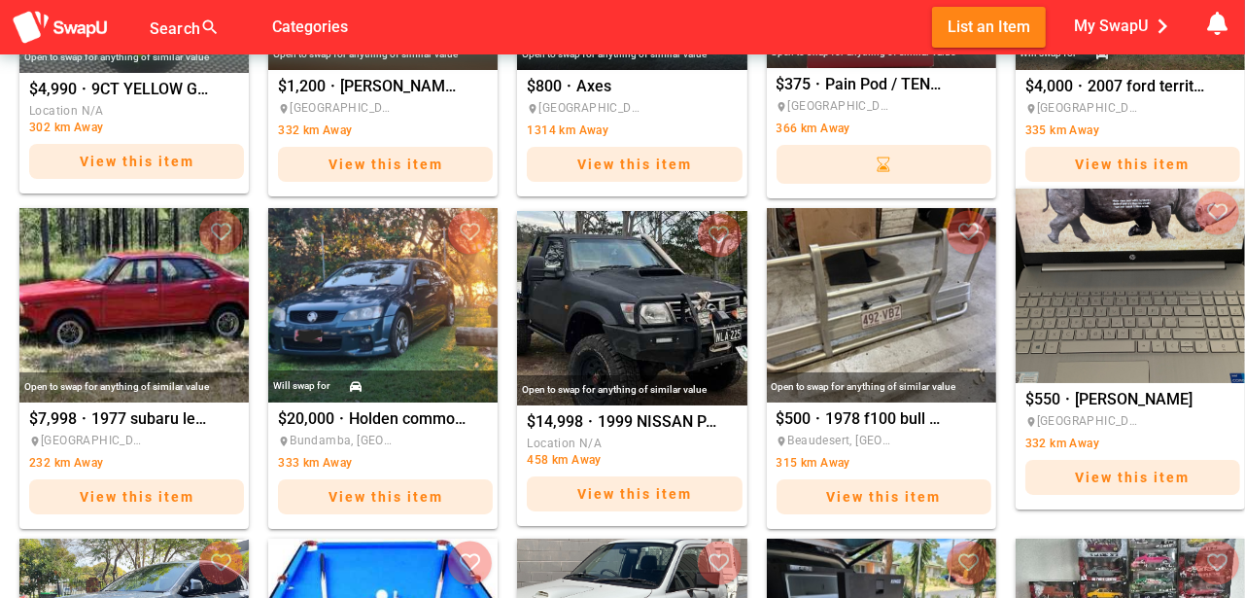
scroll to position [1424, 0]
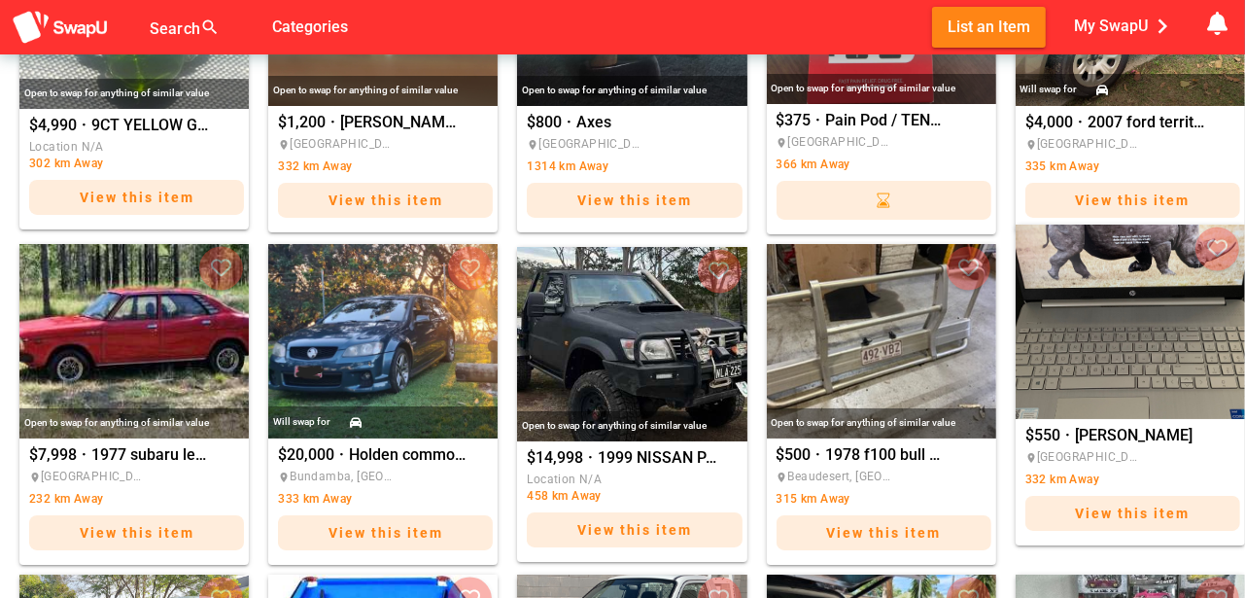
click at [1121, 344] on img "Amy" at bounding box center [1129, 321] width 229 height 194
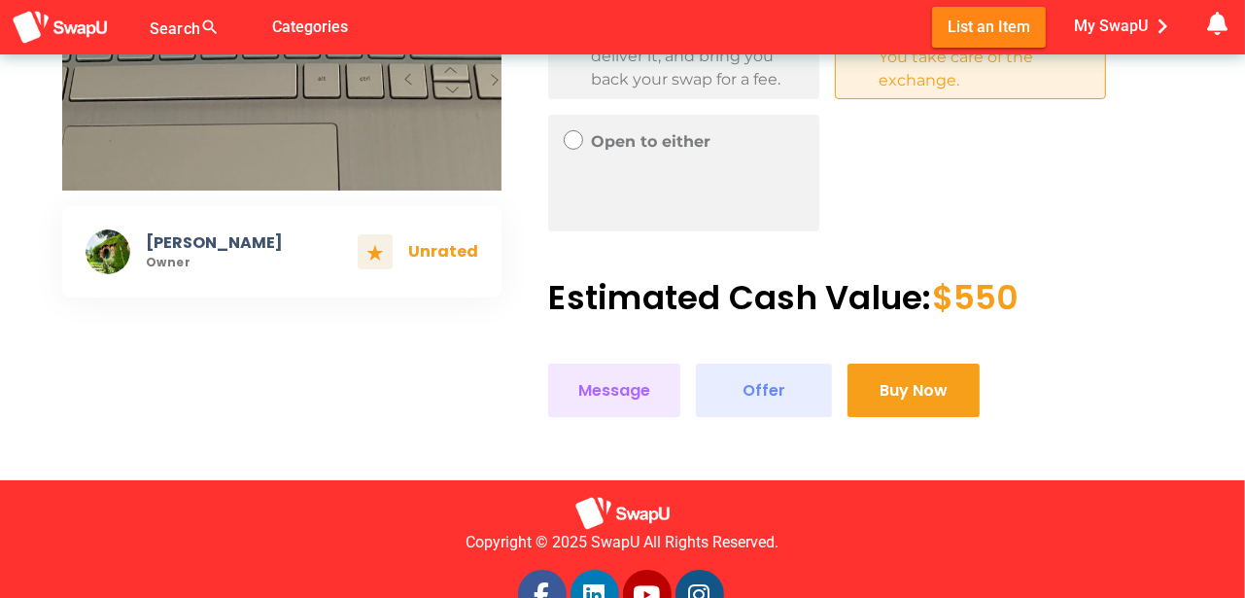
scroll to position [518, 0]
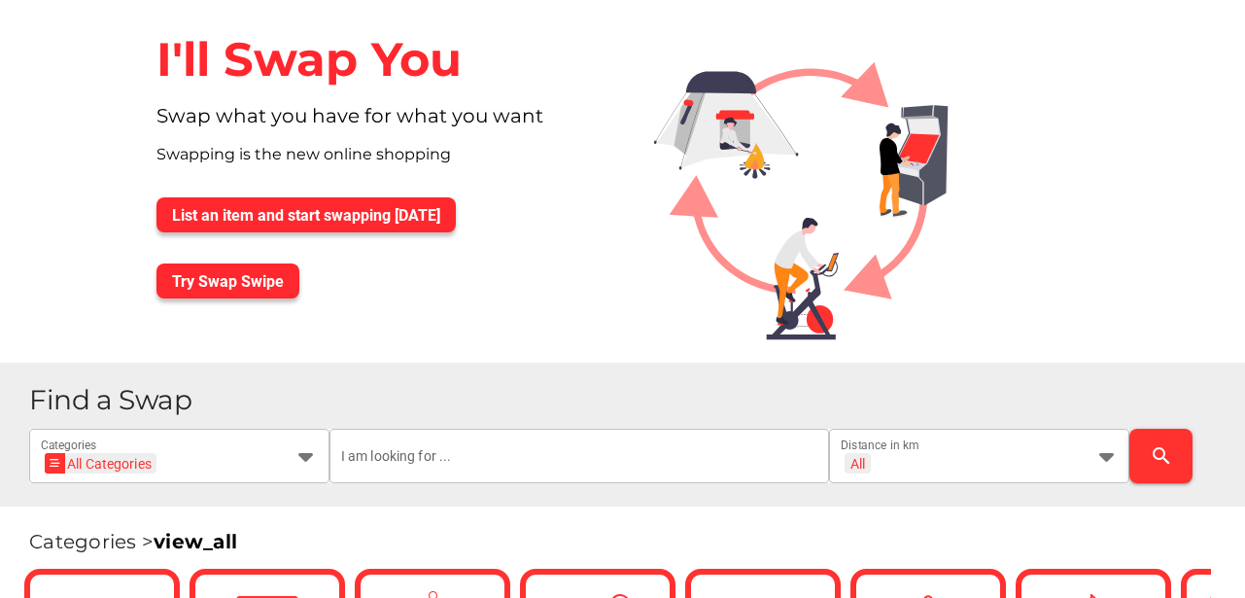
click at [300, 414] on h1 "Find a Swap" at bounding box center [629, 400] width 1200 height 28
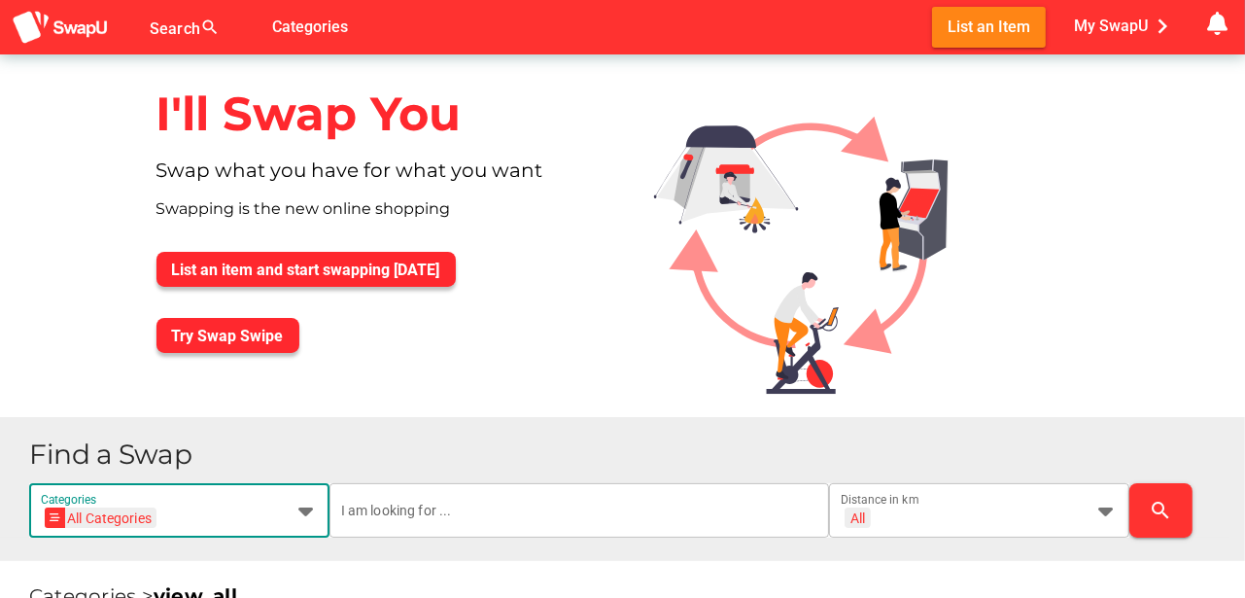
click at [301, 511] on icon at bounding box center [305, 509] width 23 height 23
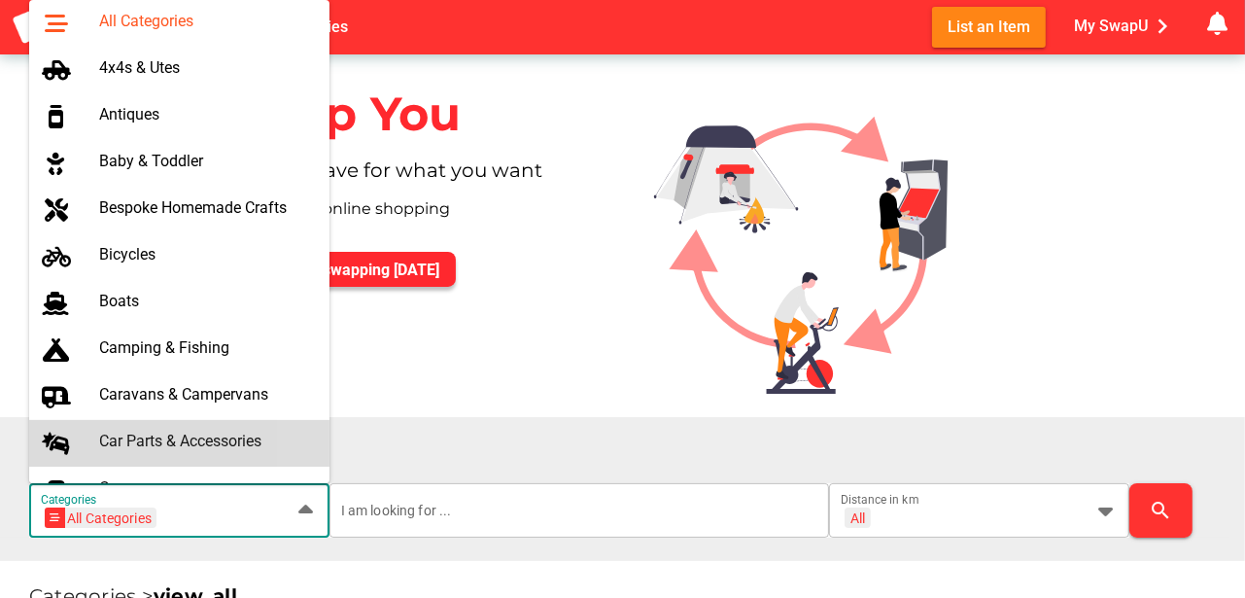
click at [167, 441] on div "Car Parts & Accessories" at bounding box center [206, 440] width 215 height 18
type input "Car Parts & Accessories"
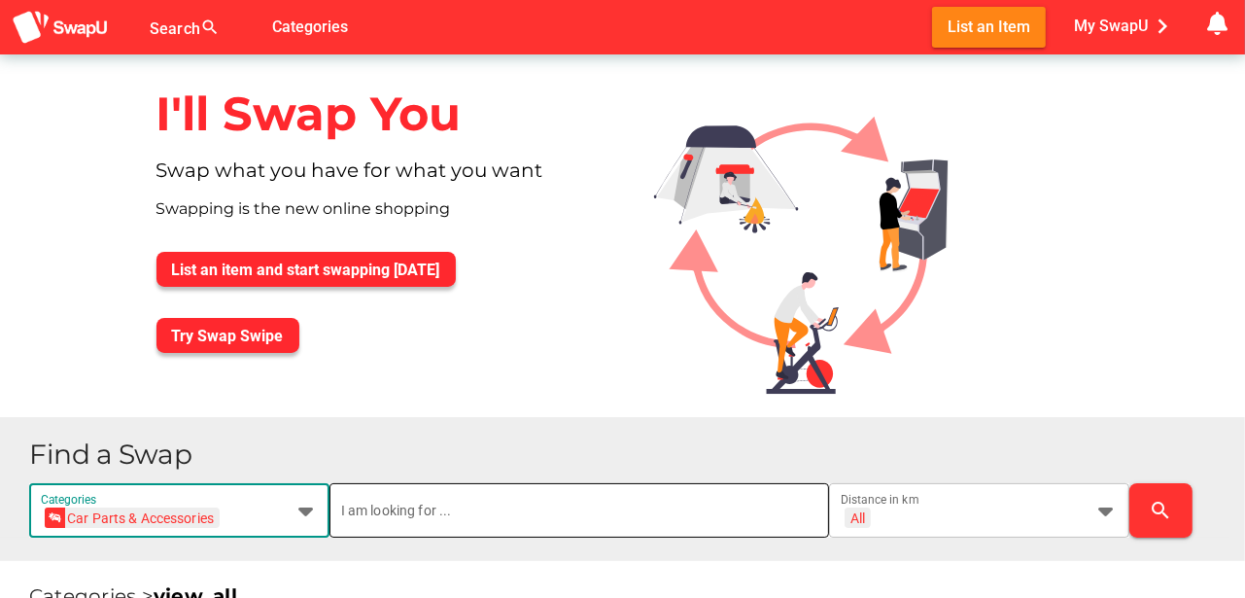
click at [484, 512] on input "text" at bounding box center [579, 510] width 477 height 54
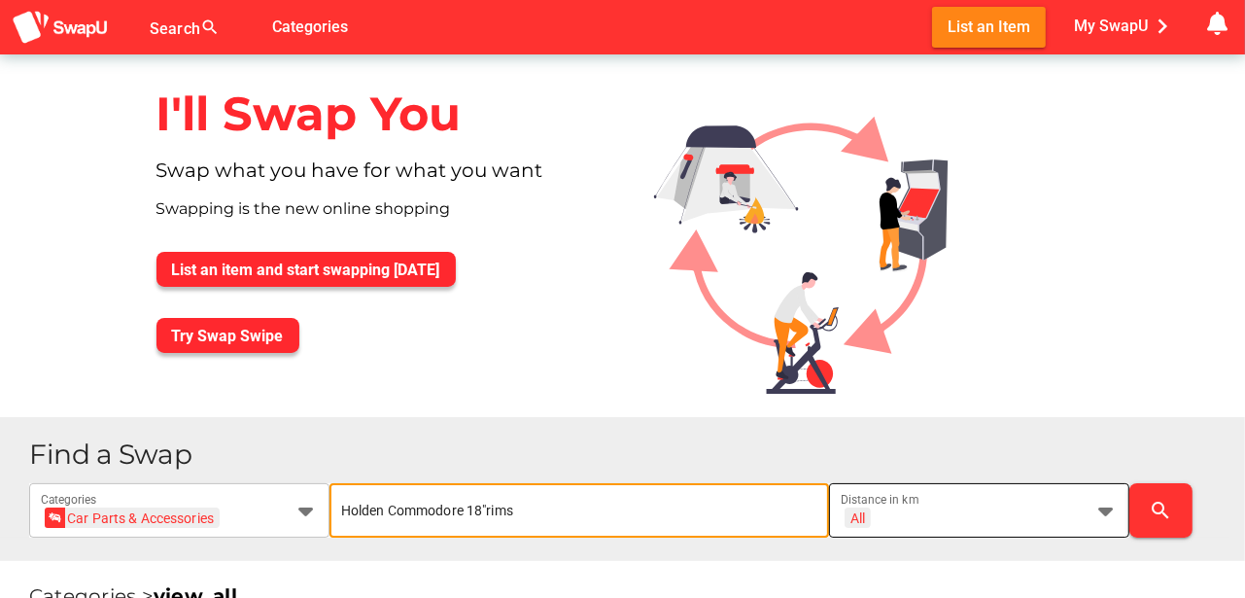
type input "Holden Commodore 18"rims"
click at [1107, 508] on icon at bounding box center [1105, 509] width 23 height 23
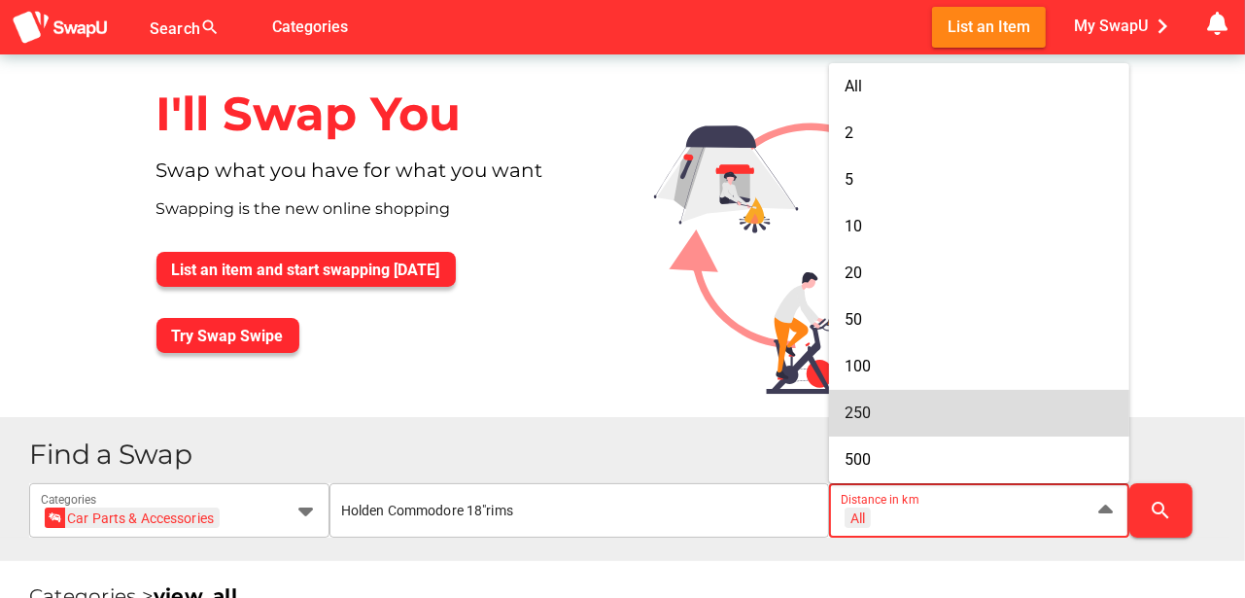
click at [853, 409] on span "250" at bounding box center [857, 412] width 26 height 18
type input "+ 250 km"
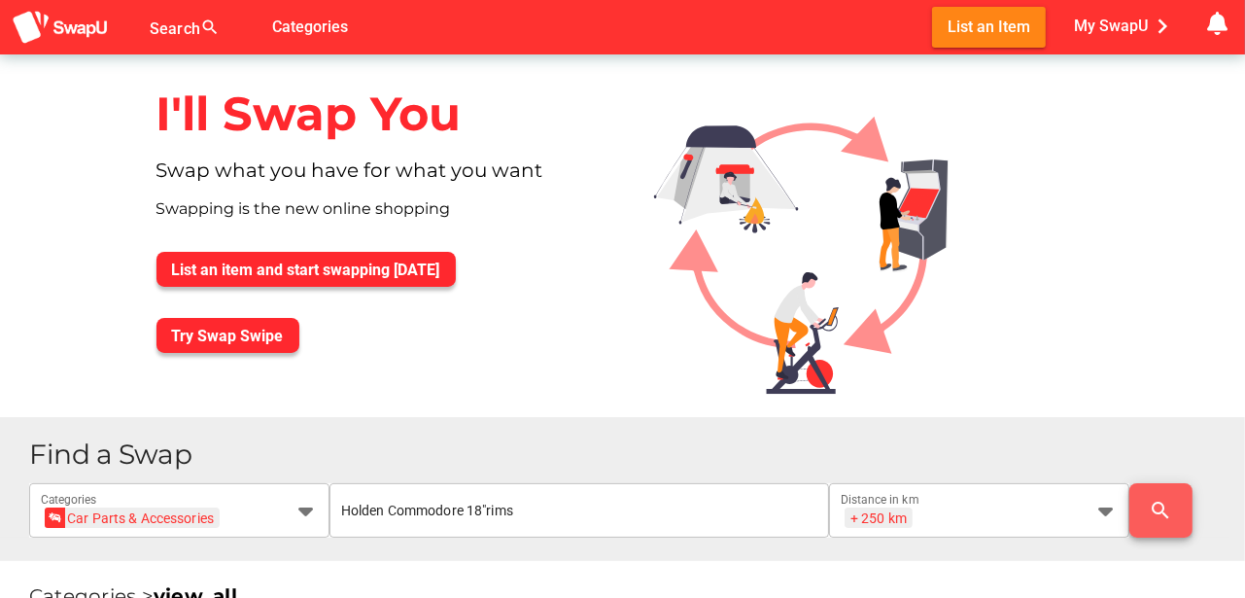
click at [1167, 511] on icon "search" at bounding box center [1160, 509] width 23 height 23
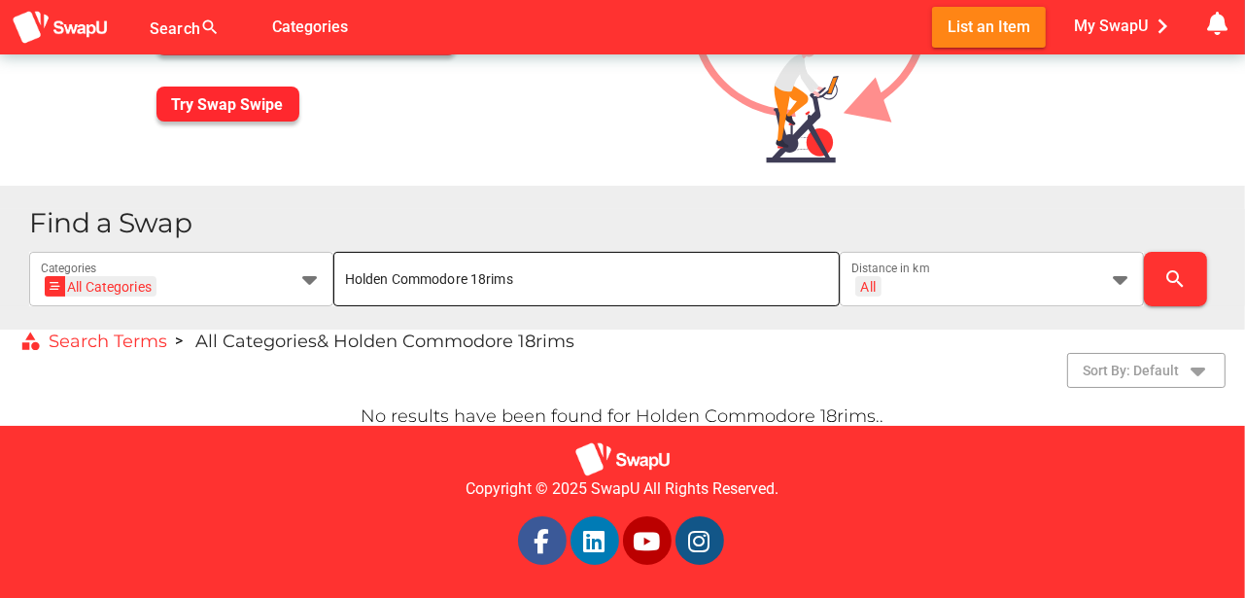
scroll to position [232, 0]
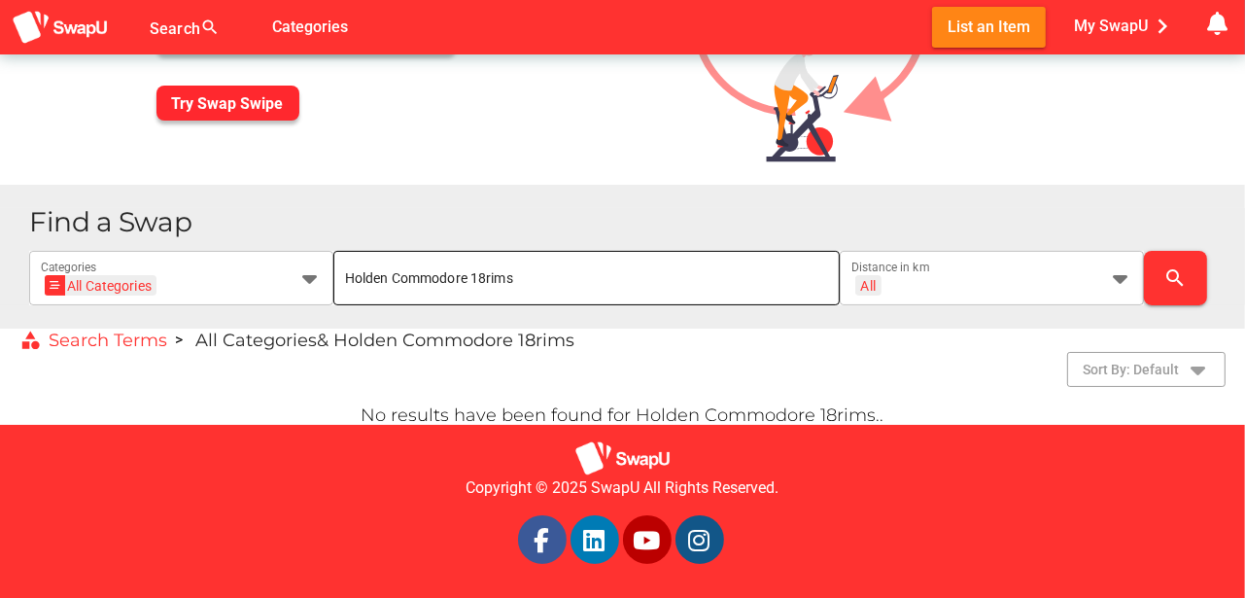
click at [469, 276] on input "Holden Commodore 18rims" at bounding box center [586, 278] width 483 height 54
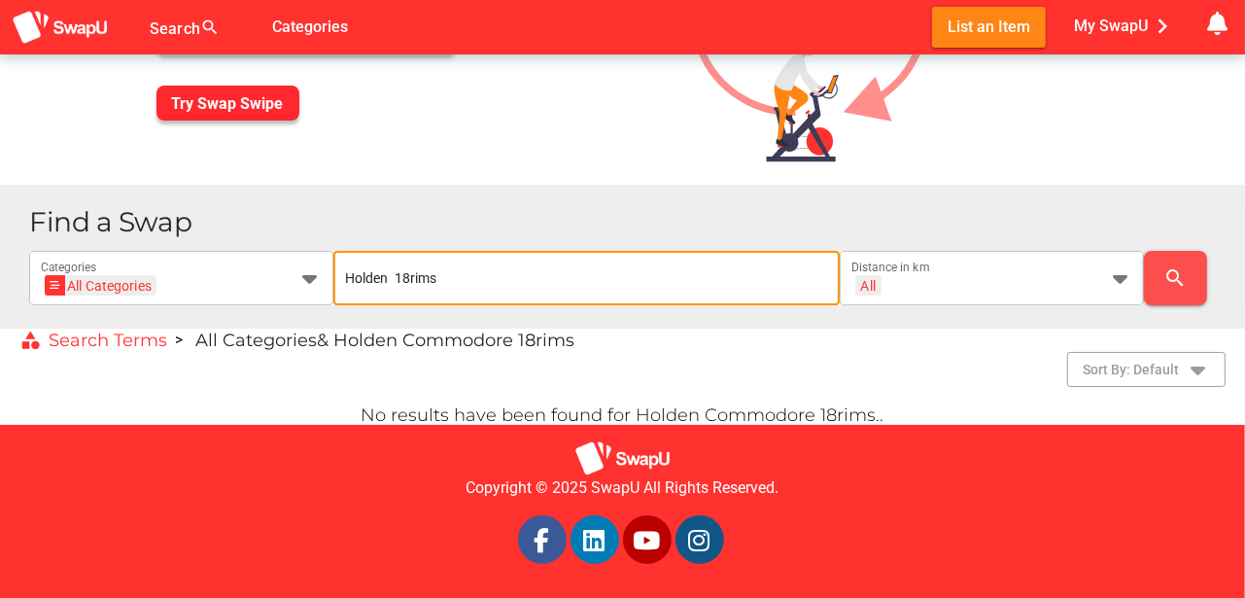
type input "Holden 18rims"
click at [1174, 279] on icon "search" at bounding box center [1174, 277] width 23 height 23
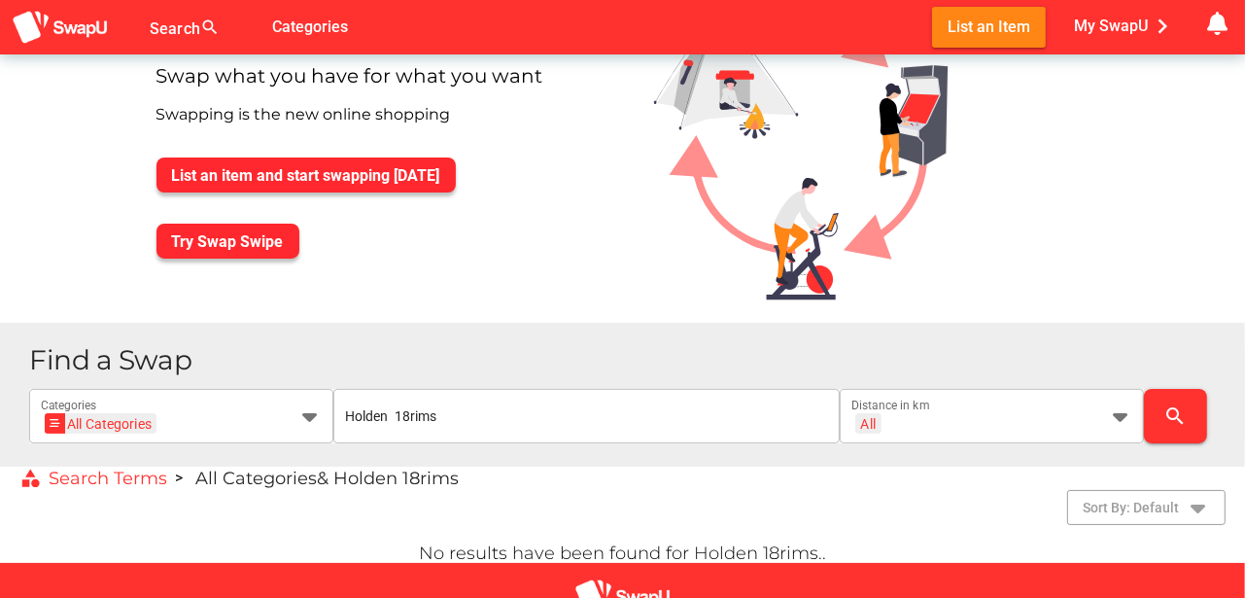
scroll to position [97, 0]
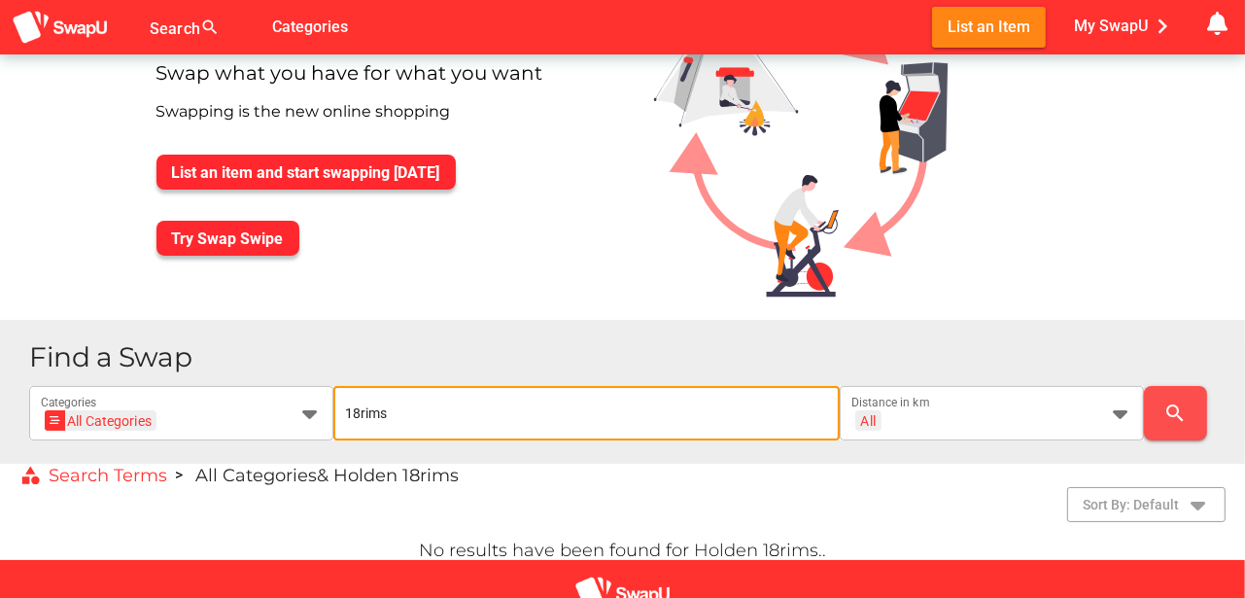
type input "18rims"
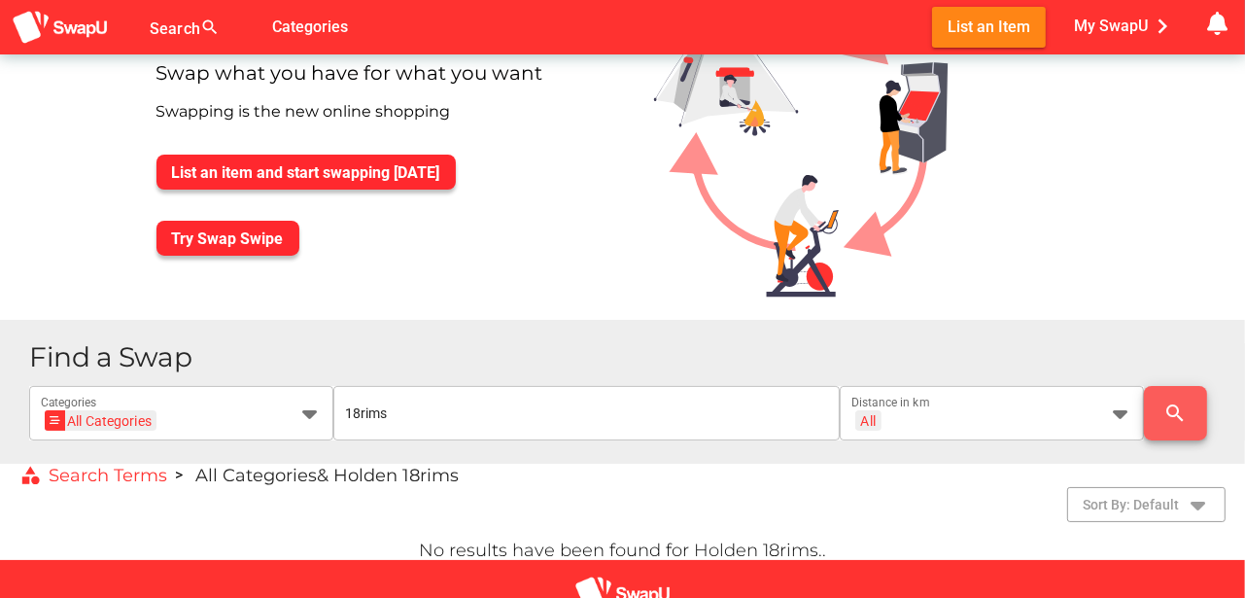
click at [1174, 408] on icon "search" at bounding box center [1174, 412] width 23 height 23
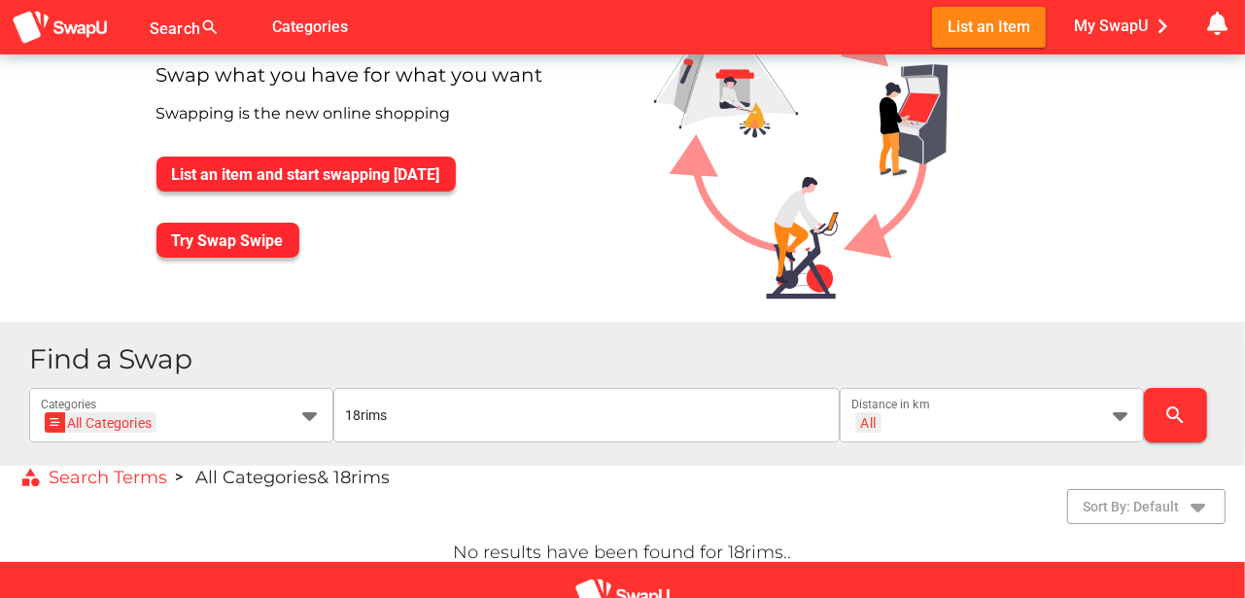
scroll to position [129, 0]
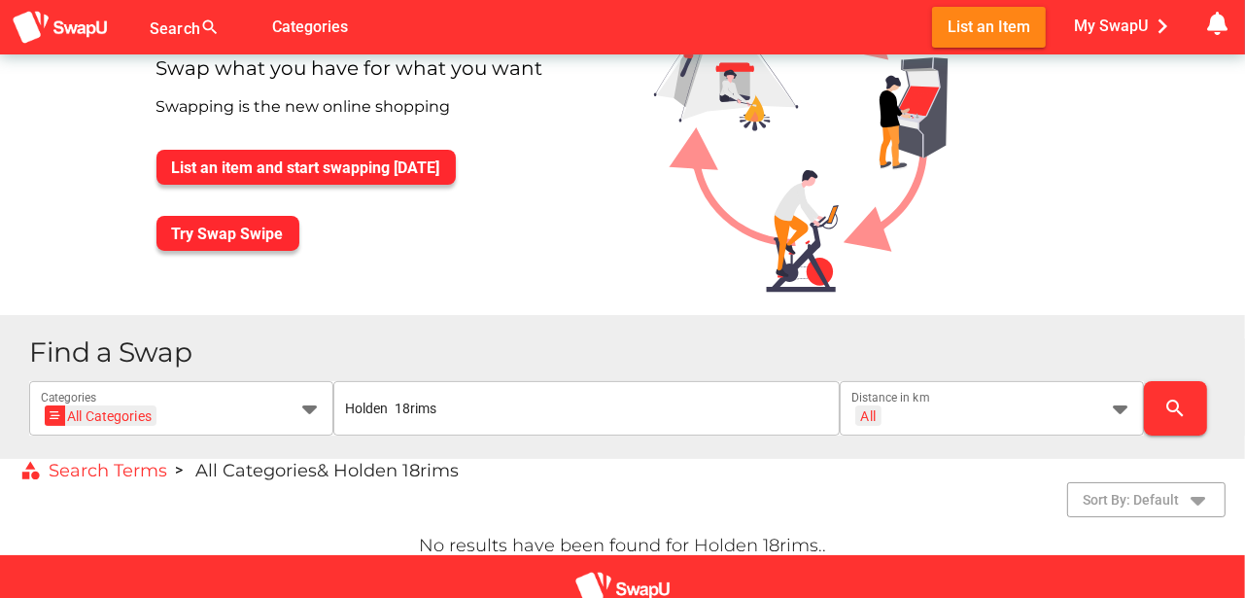
scroll to position [71, 0]
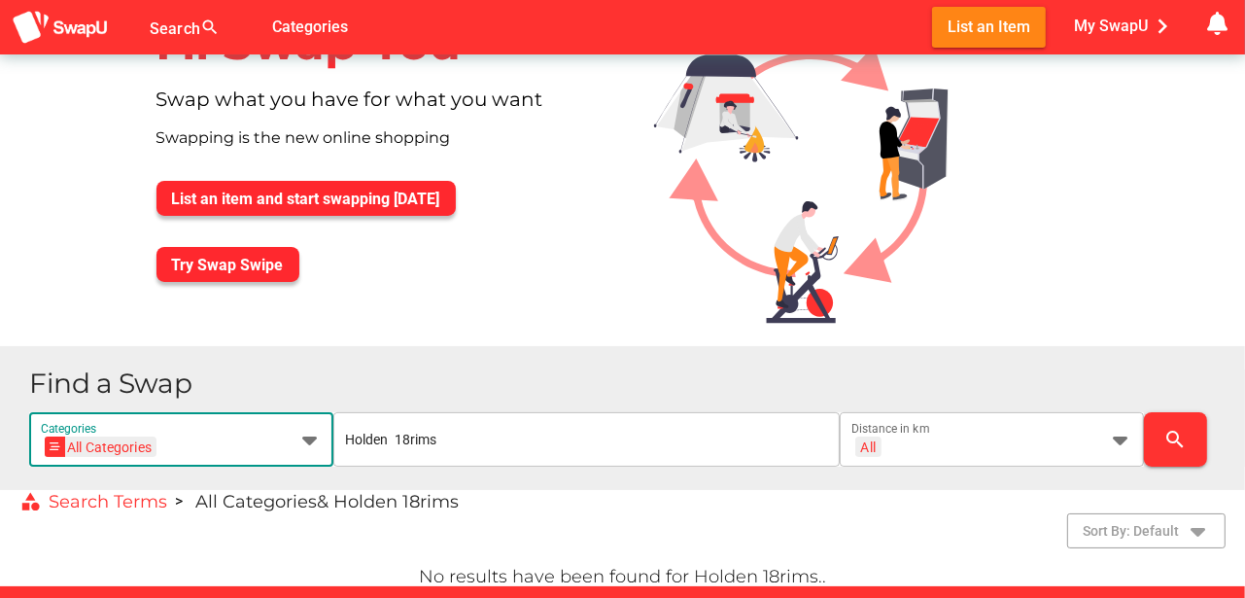
click at [311, 439] on icon at bounding box center [309, 439] width 23 height 23
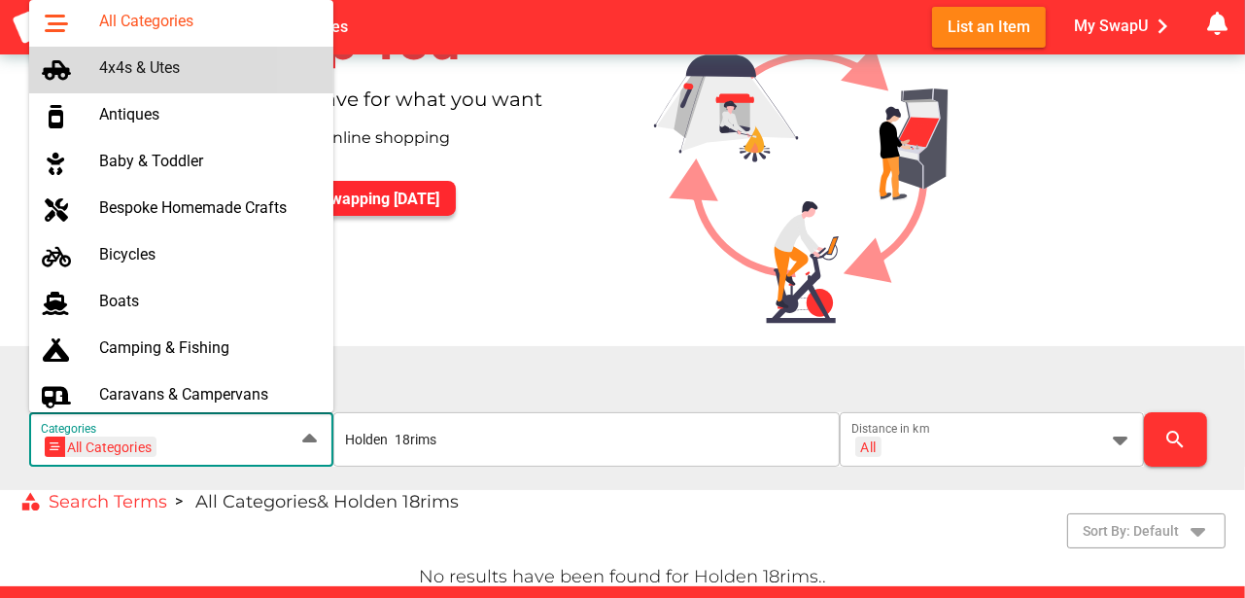
click at [168, 68] on div "4x4s & Utes" at bounding box center [208, 67] width 219 height 18
type input "4x4s & Utes"
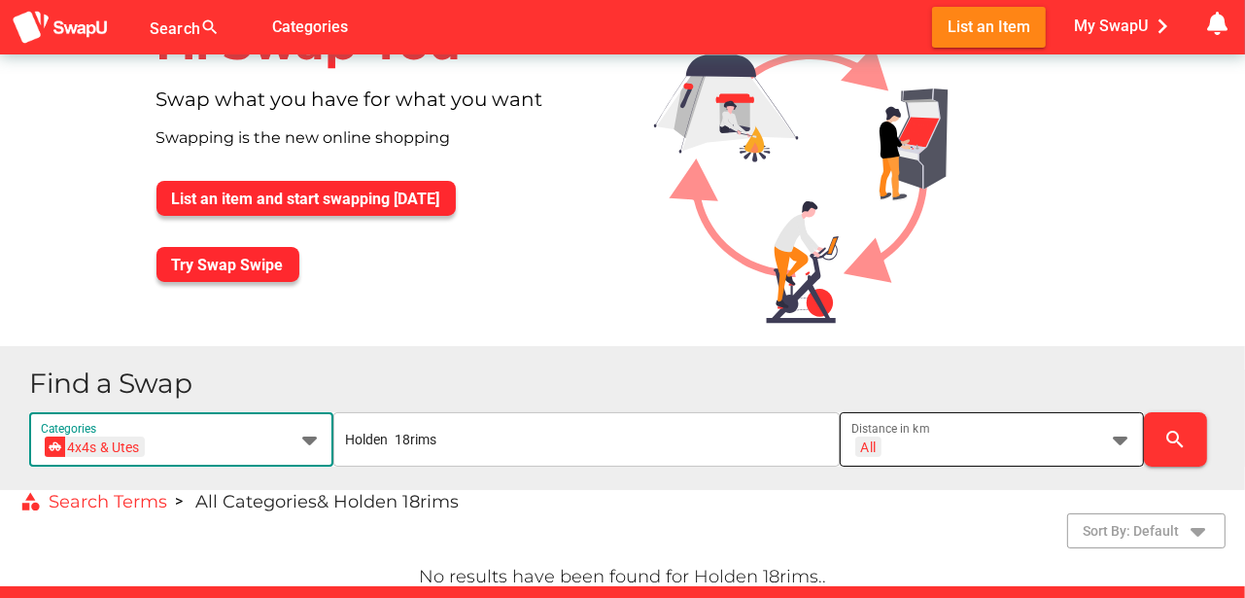
scroll to position [0, 0]
click at [1116, 440] on icon at bounding box center [1120, 439] width 23 height 23
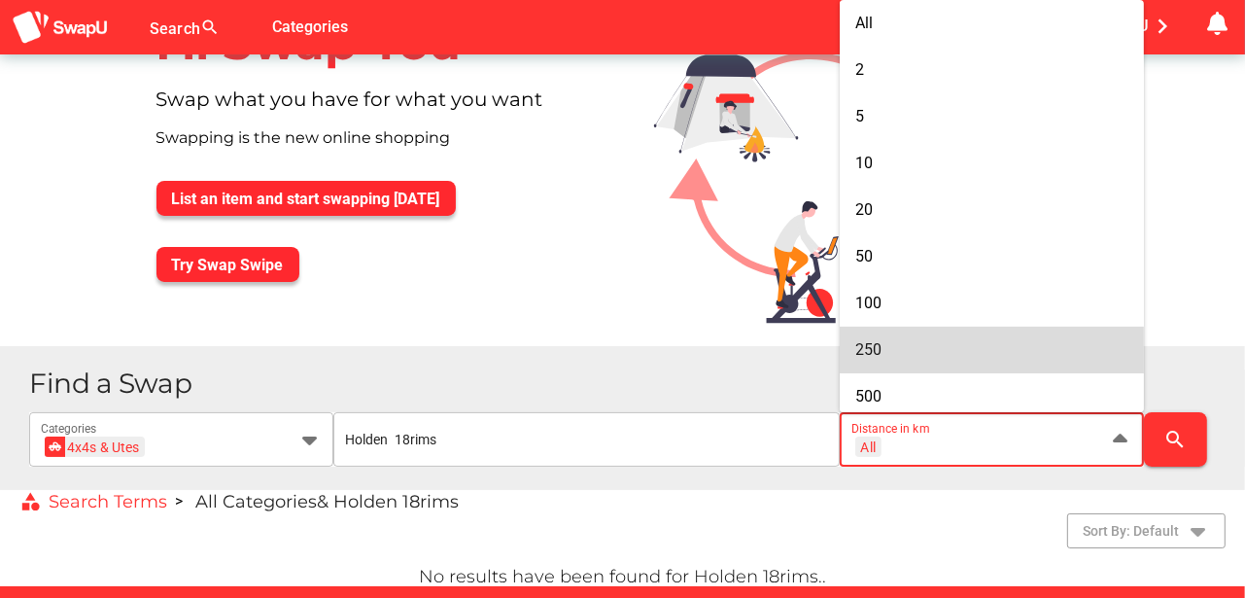
click at [874, 356] on span "250" at bounding box center [868, 349] width 26 height 18
type input "+ 250 km"
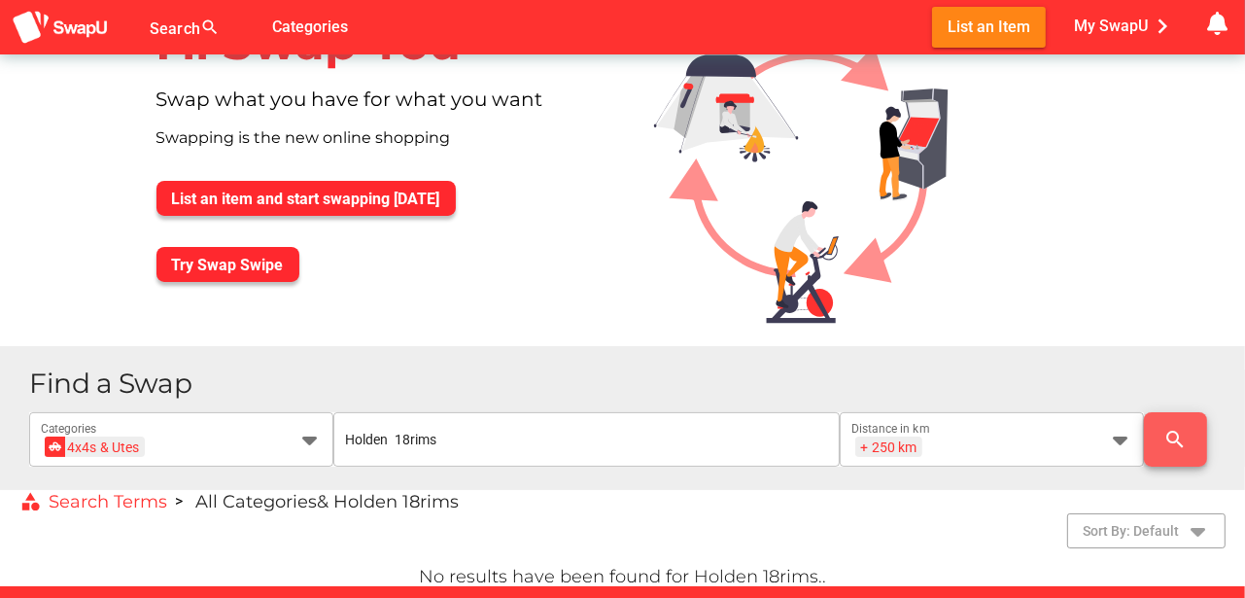
click at [1168, 432] on icon "search" at bounding box center [1174, 439] width 23 height 23
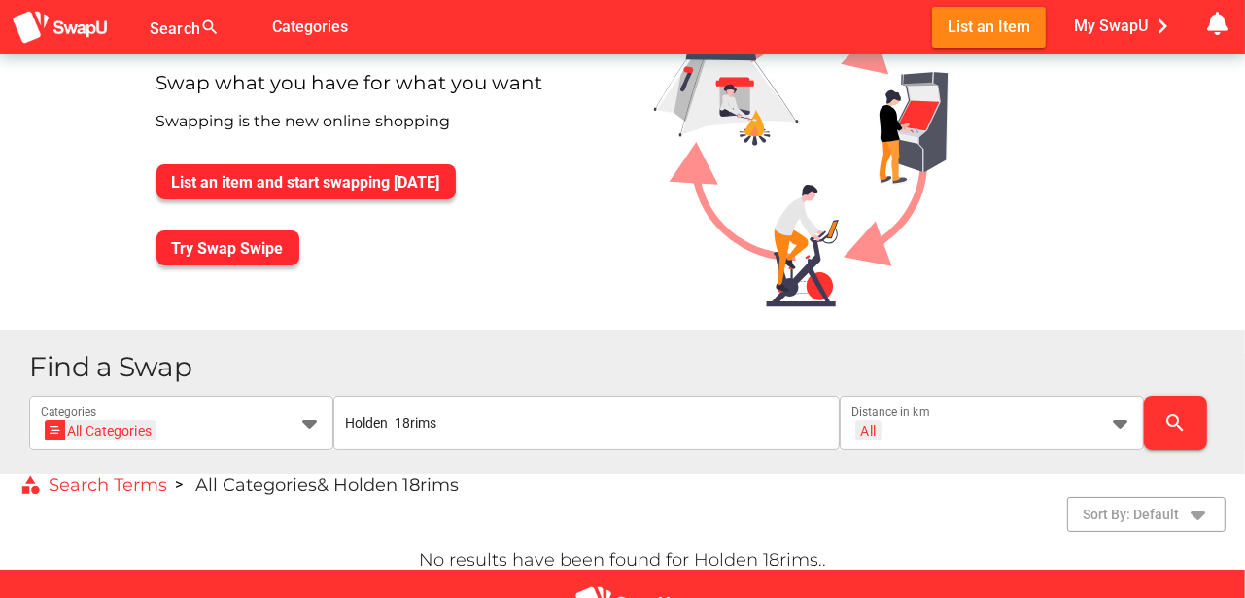
scroll to position [129, 0]
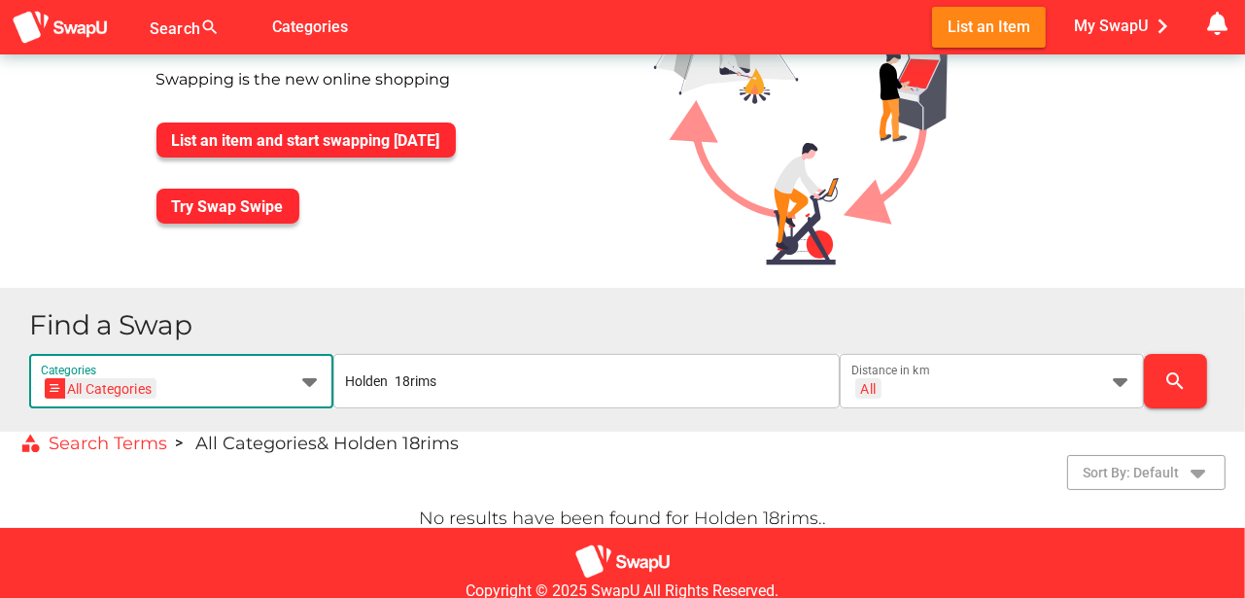
click at [313, 380] on icon at bounding box center [309, 380] width 23 height 23
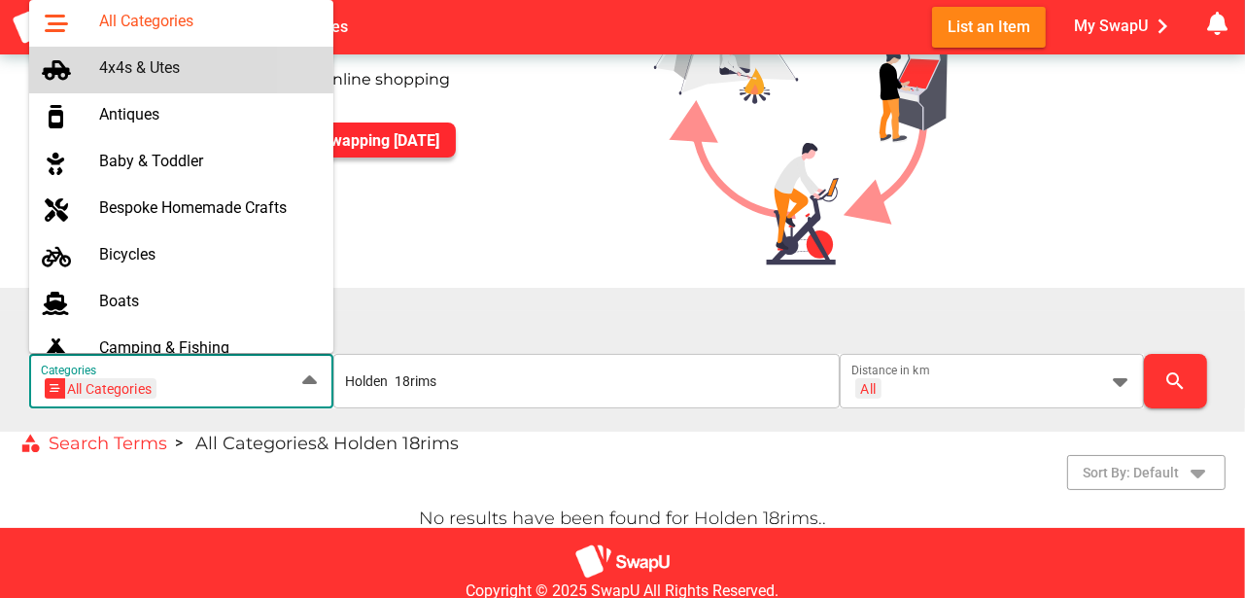
click at [171, 62] on div "4x4s & Utes" at bounding box center [208, 67] width 219 height 18
type input "4x4s & Utes"
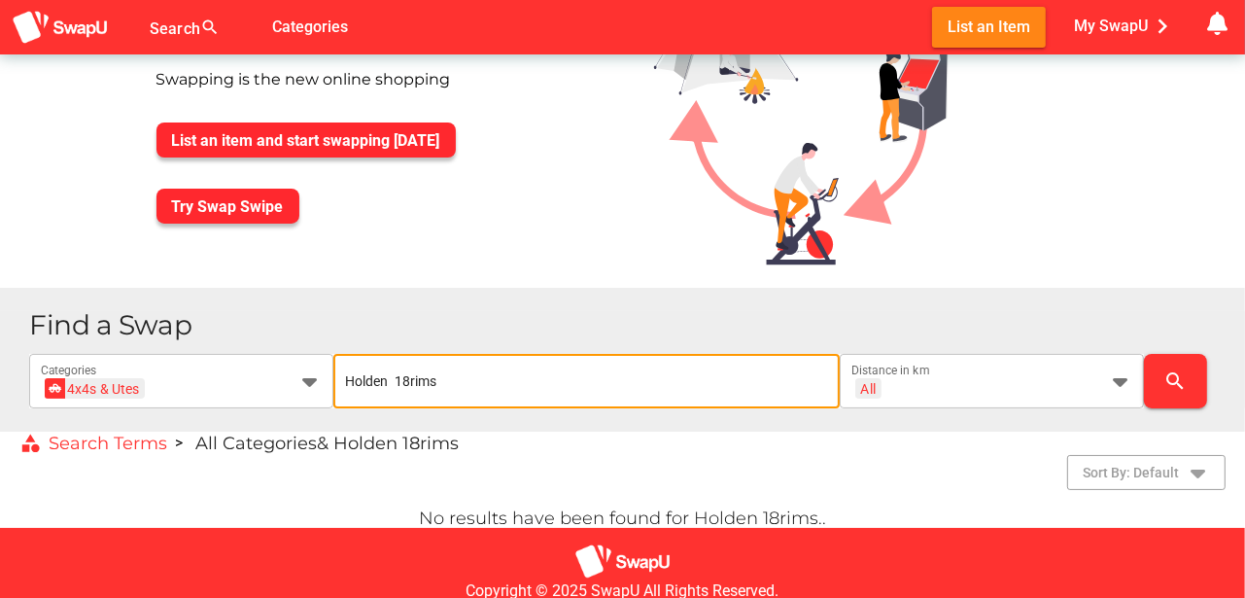
scroll to position [0, 0]
type input "H"
click at [1122, 380] on icon at bounding box center [1120, 380] width 23 height 23
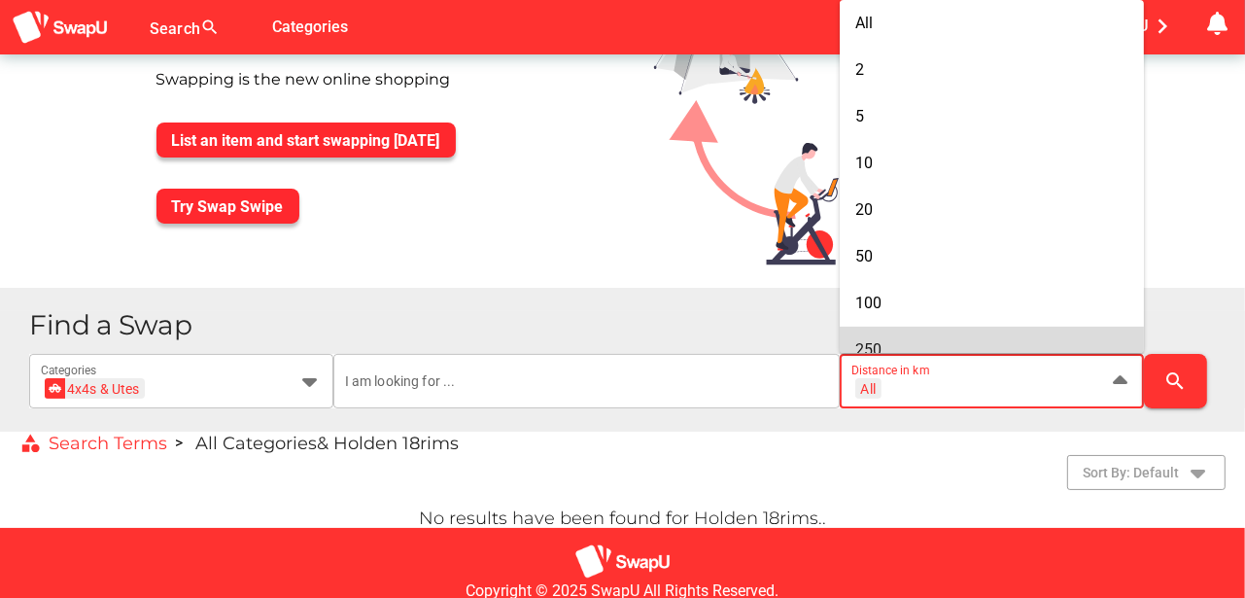
click at [872, 349] on span "250" at bounding box center [868, 349] width 26 height 18
type input "+ 250 km"
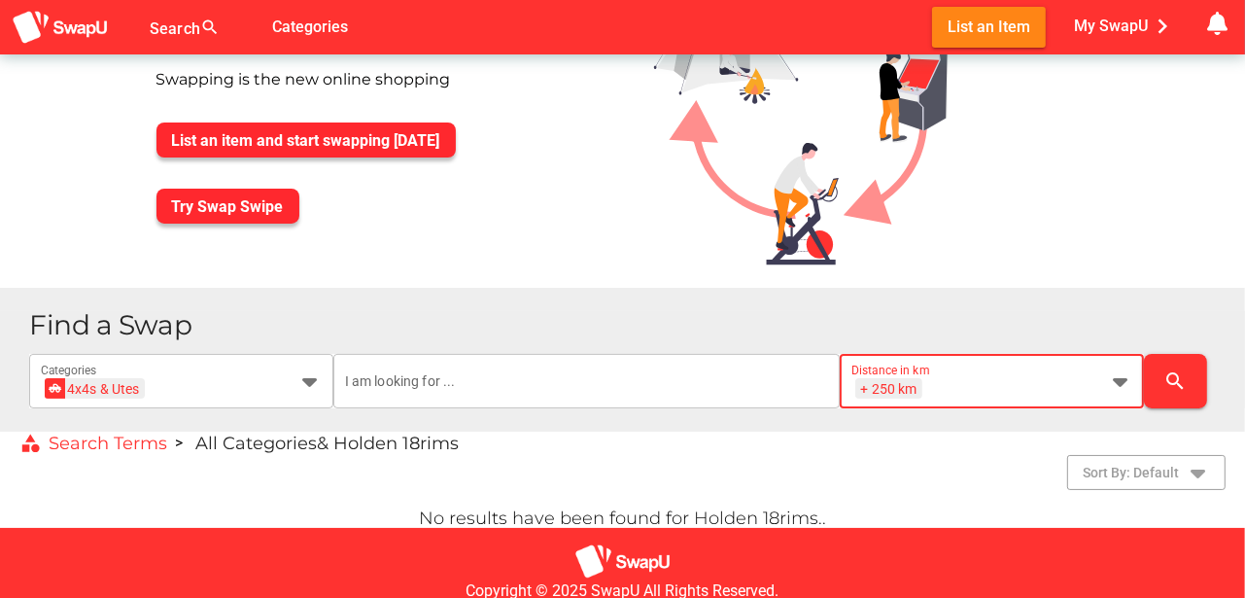
scroll to position [0, 25]
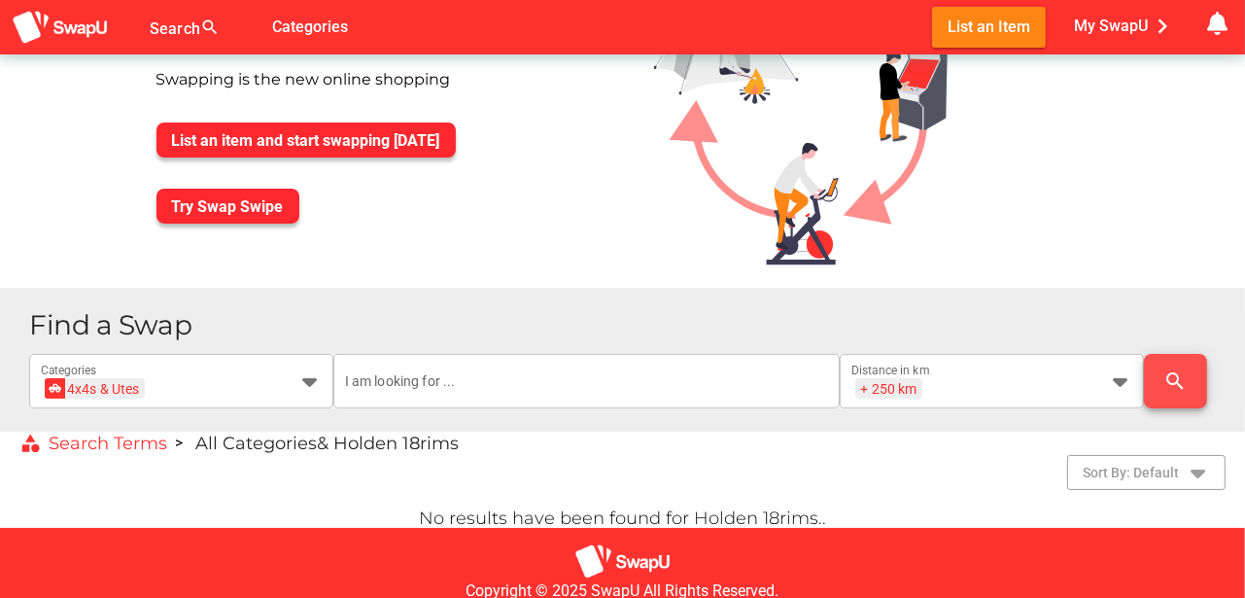
click at [1178, 381] on icon "search" at bounding box center [1174, 380] width 23 height 23
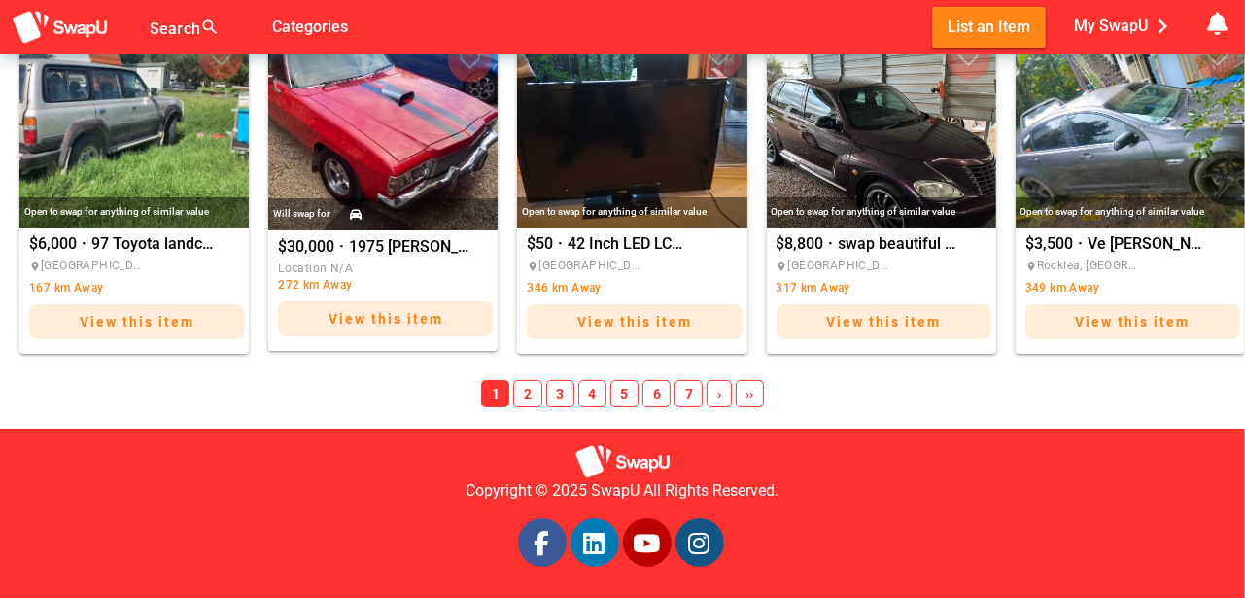
scroll to position [1608, 0]
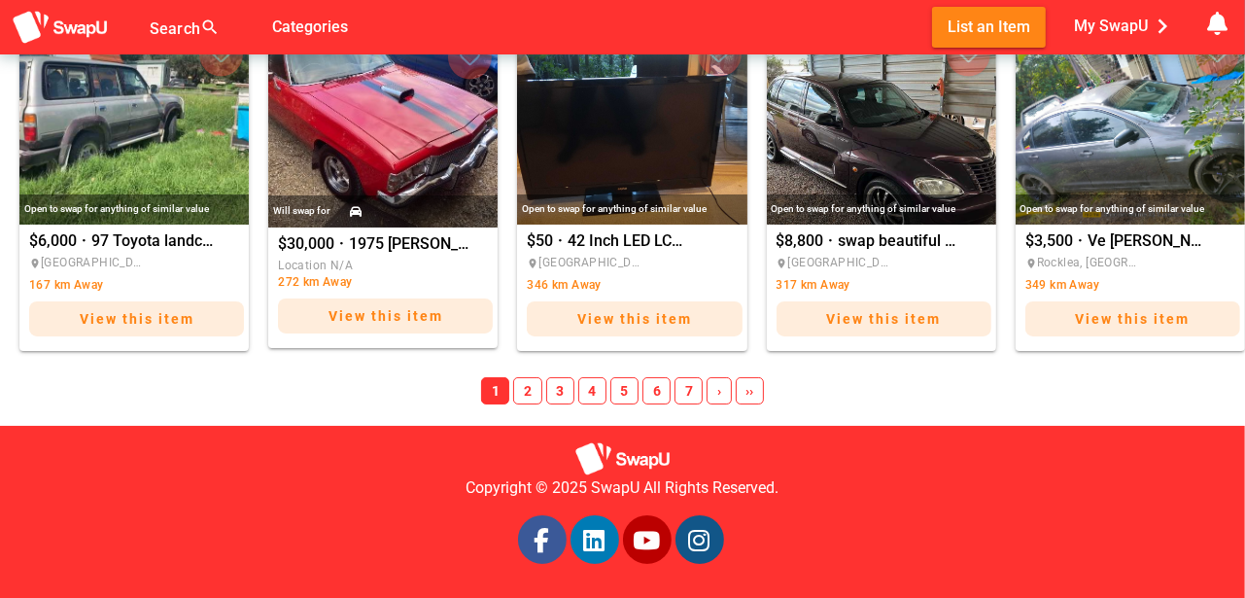
click at [527, 387] on span "2" at bounding box center [527, 390] width 28 height 27
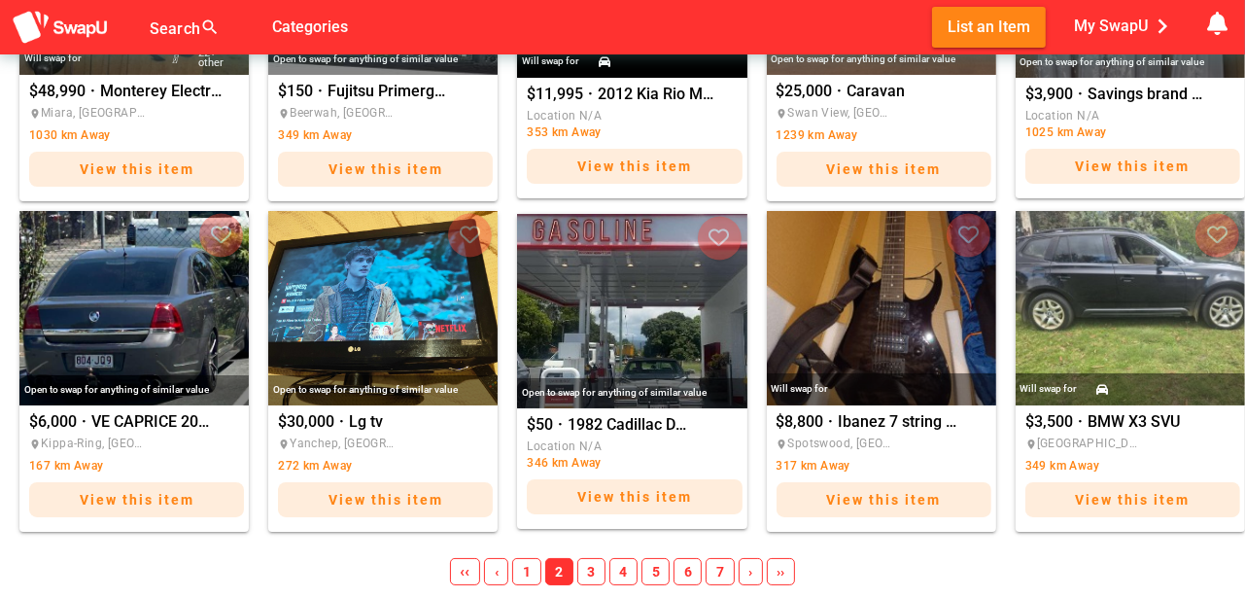
scroll to position [1478, 0]
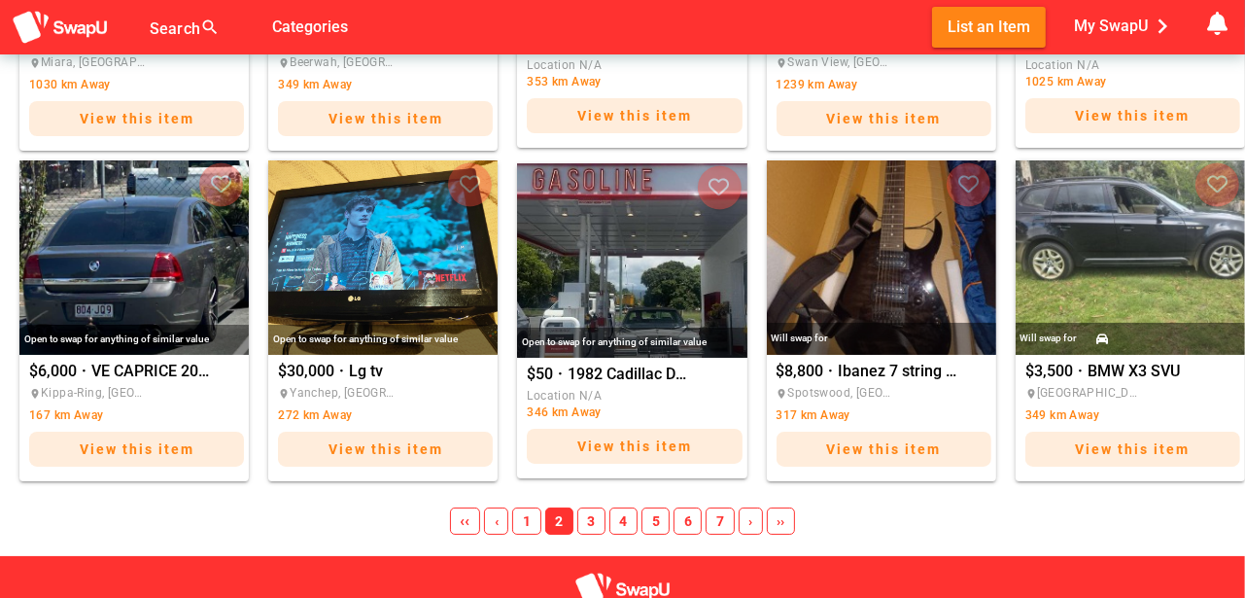
click at [592, 521] on span "3" at bounding box center [591, 520] width 28 height 27
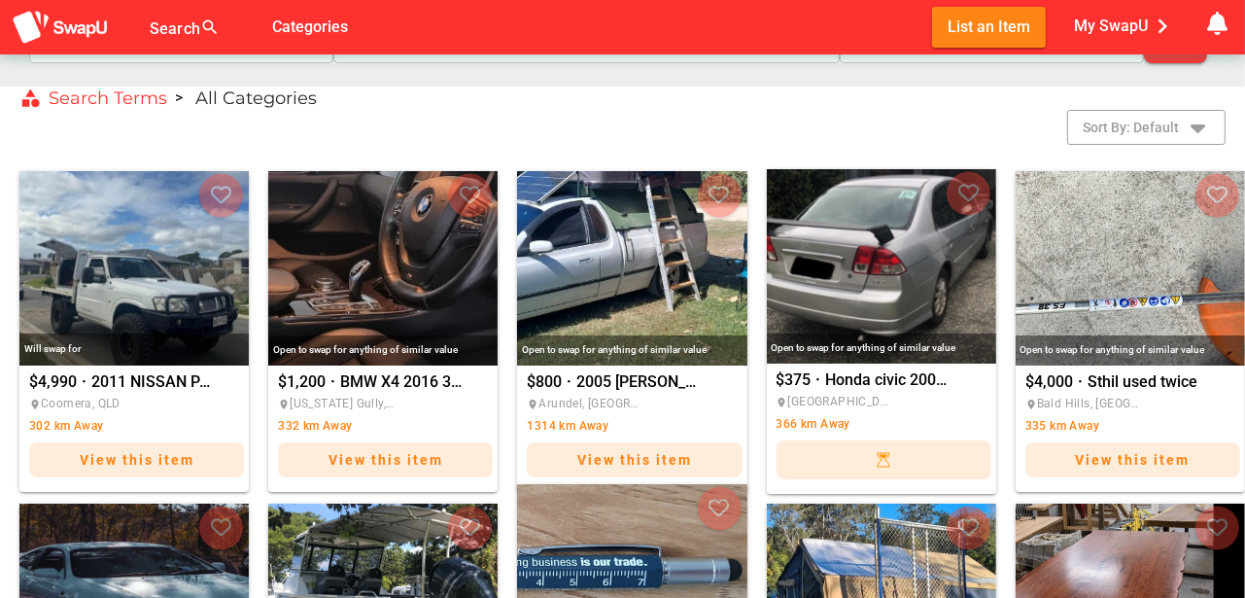
scroll to position [506, 0]
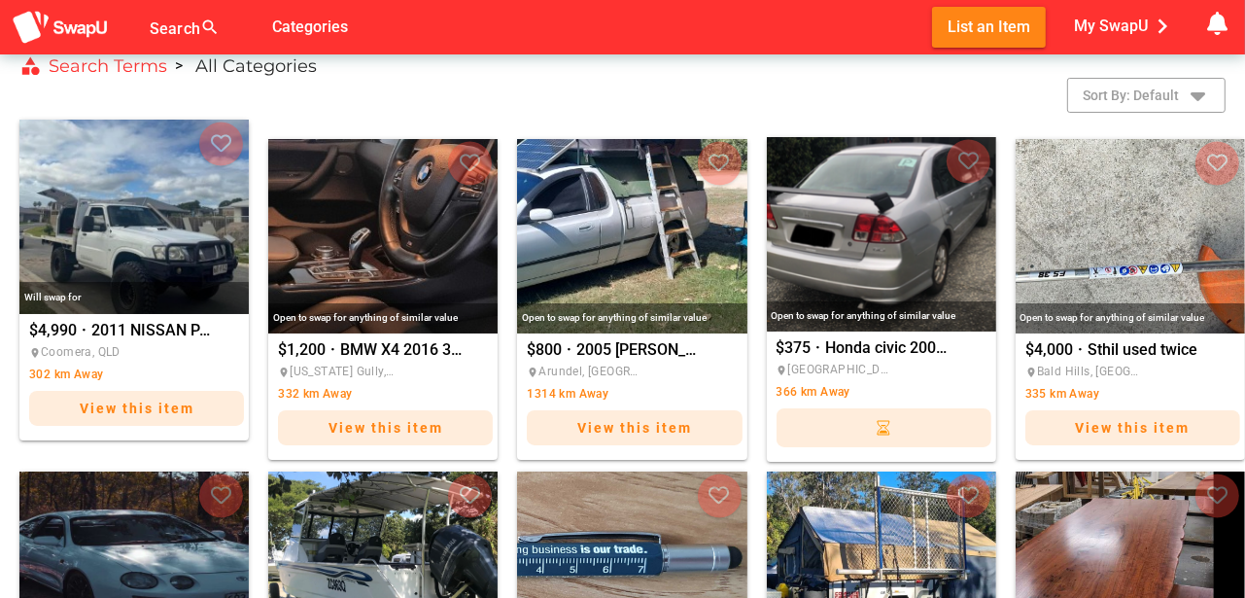
click at [116, 282] on div "Will swap for" at bounding box center [133, 298] width 229 height 32
